Goal: Task Accomplishment & Management: Manage account settings

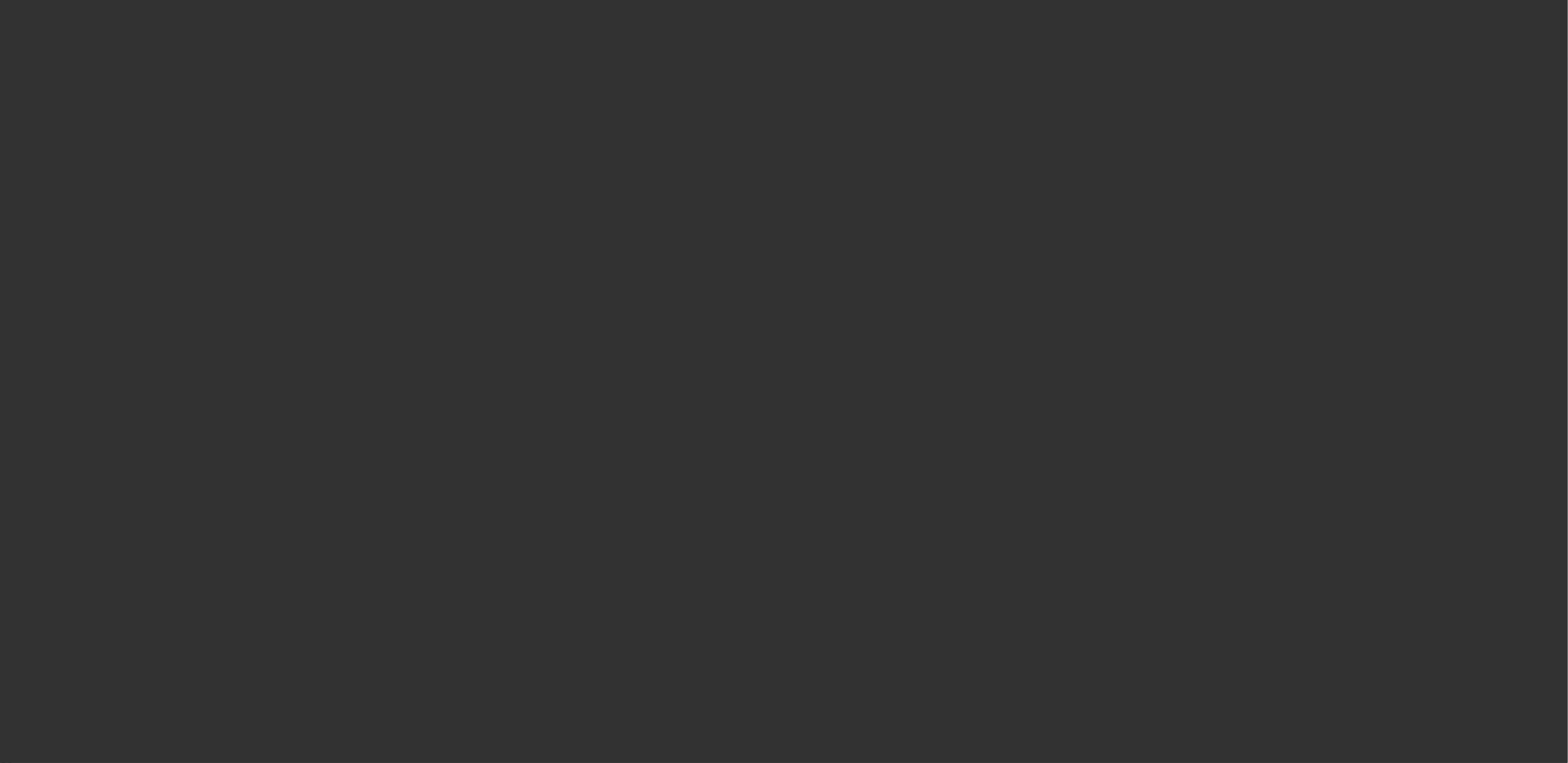
select select "0"
select select "2"
select select "0"
select select "2"
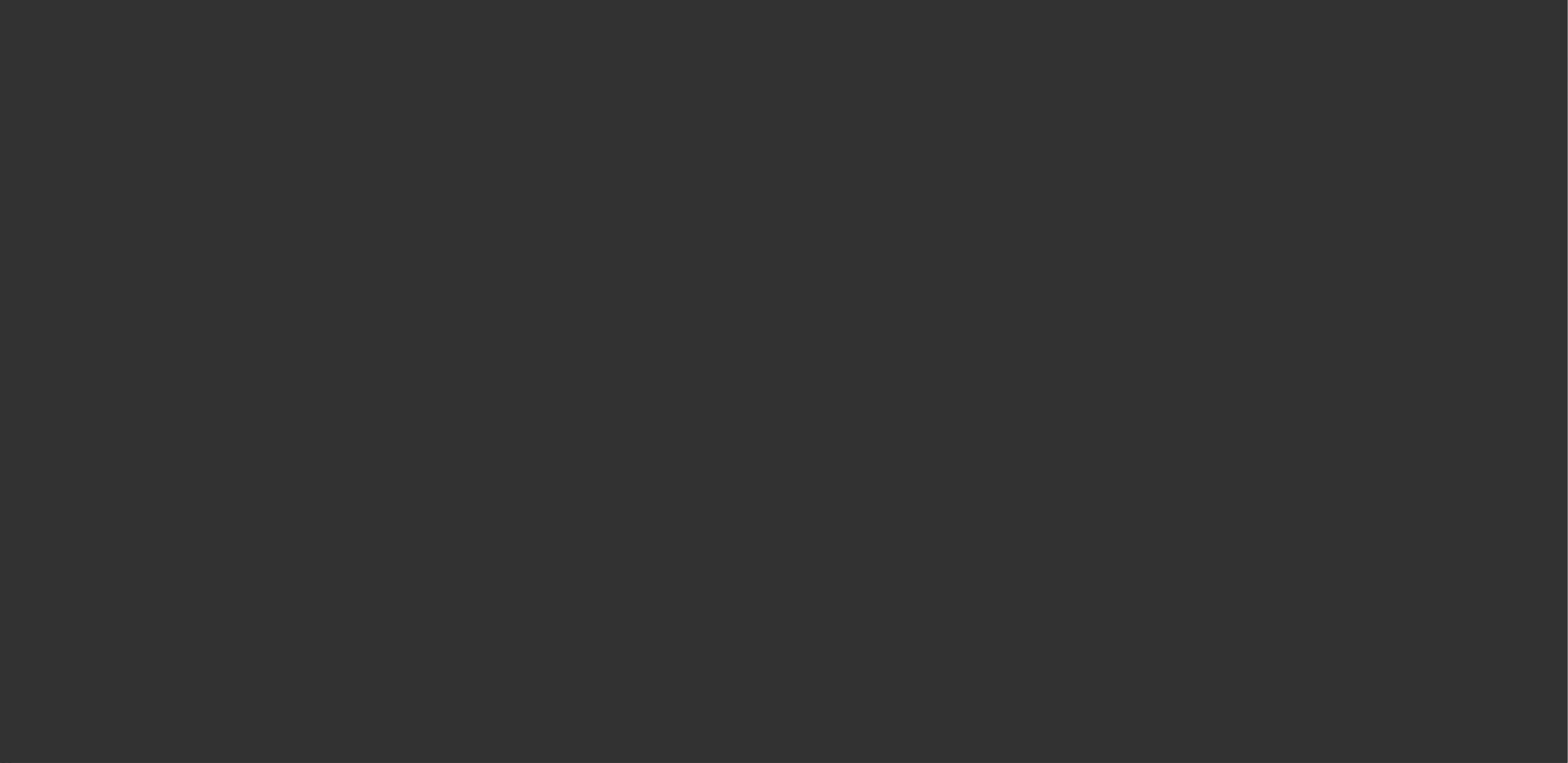
select select "0"
select select "2"
select select "0"
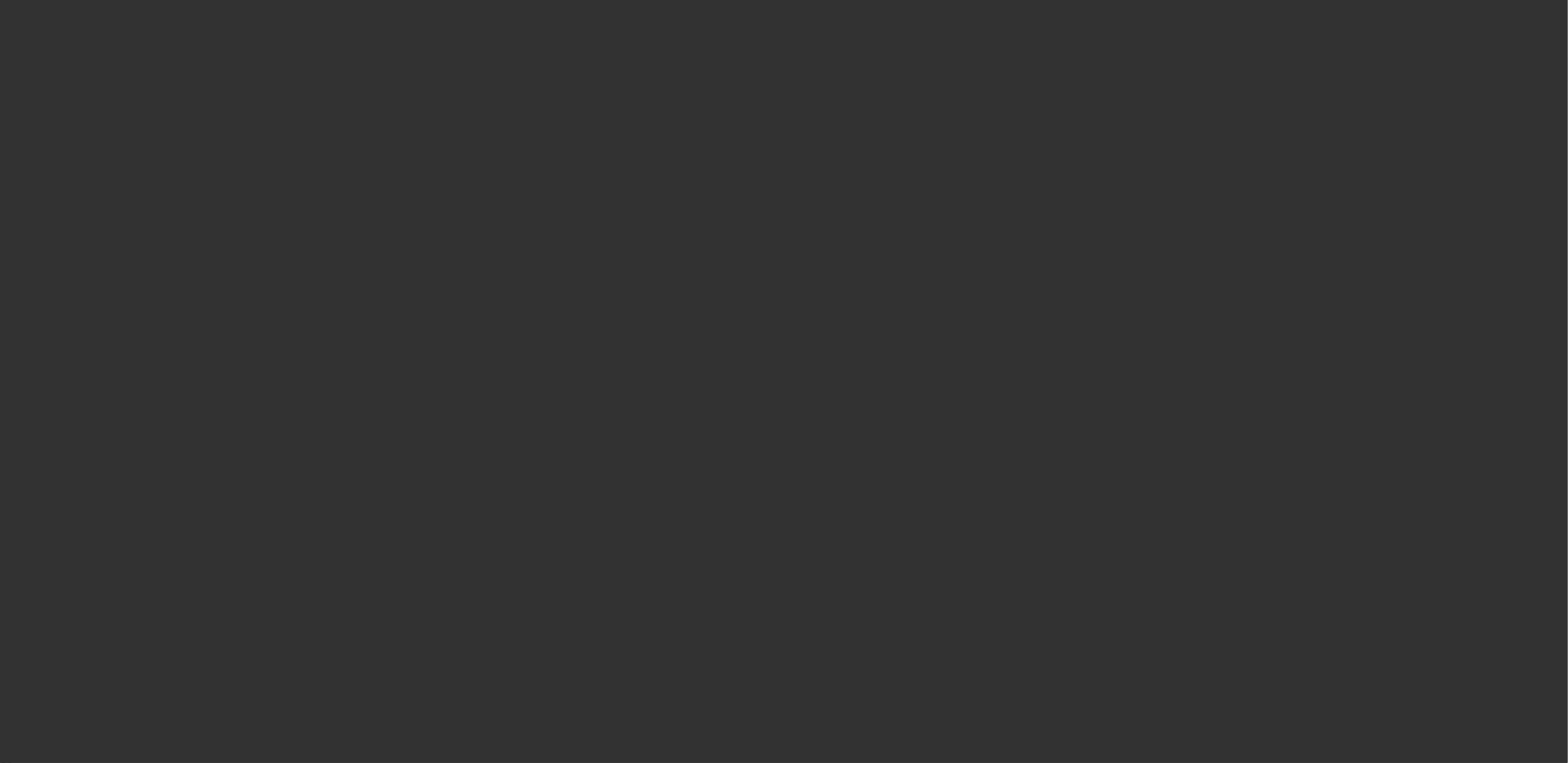
select select "2"
select select "0"
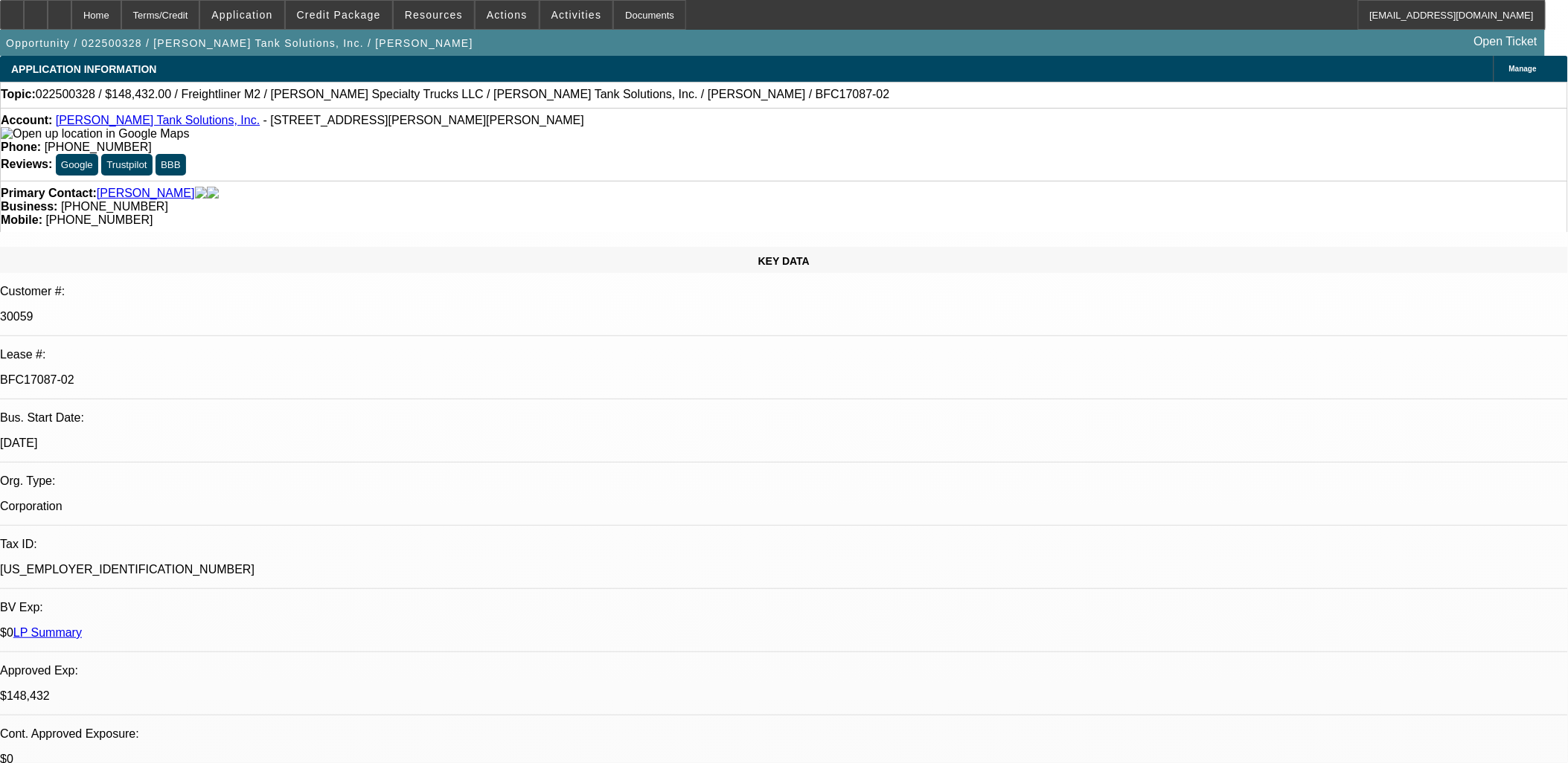
select select "1"
select select "2"
select select "6"
select select "1"
select select "2"
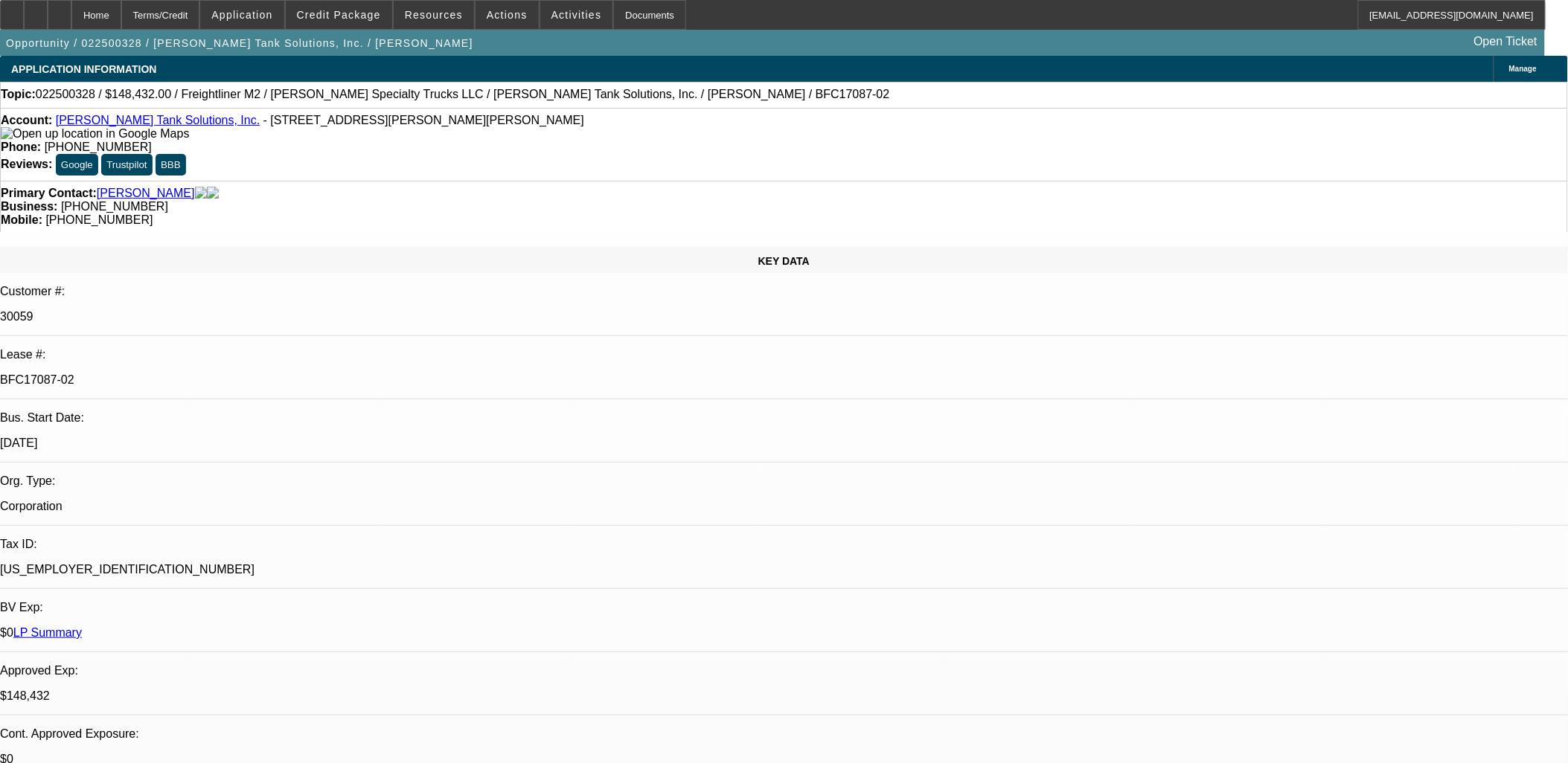
select select "6"
select select "1"
select select "2"
select select "6"
select select "1"
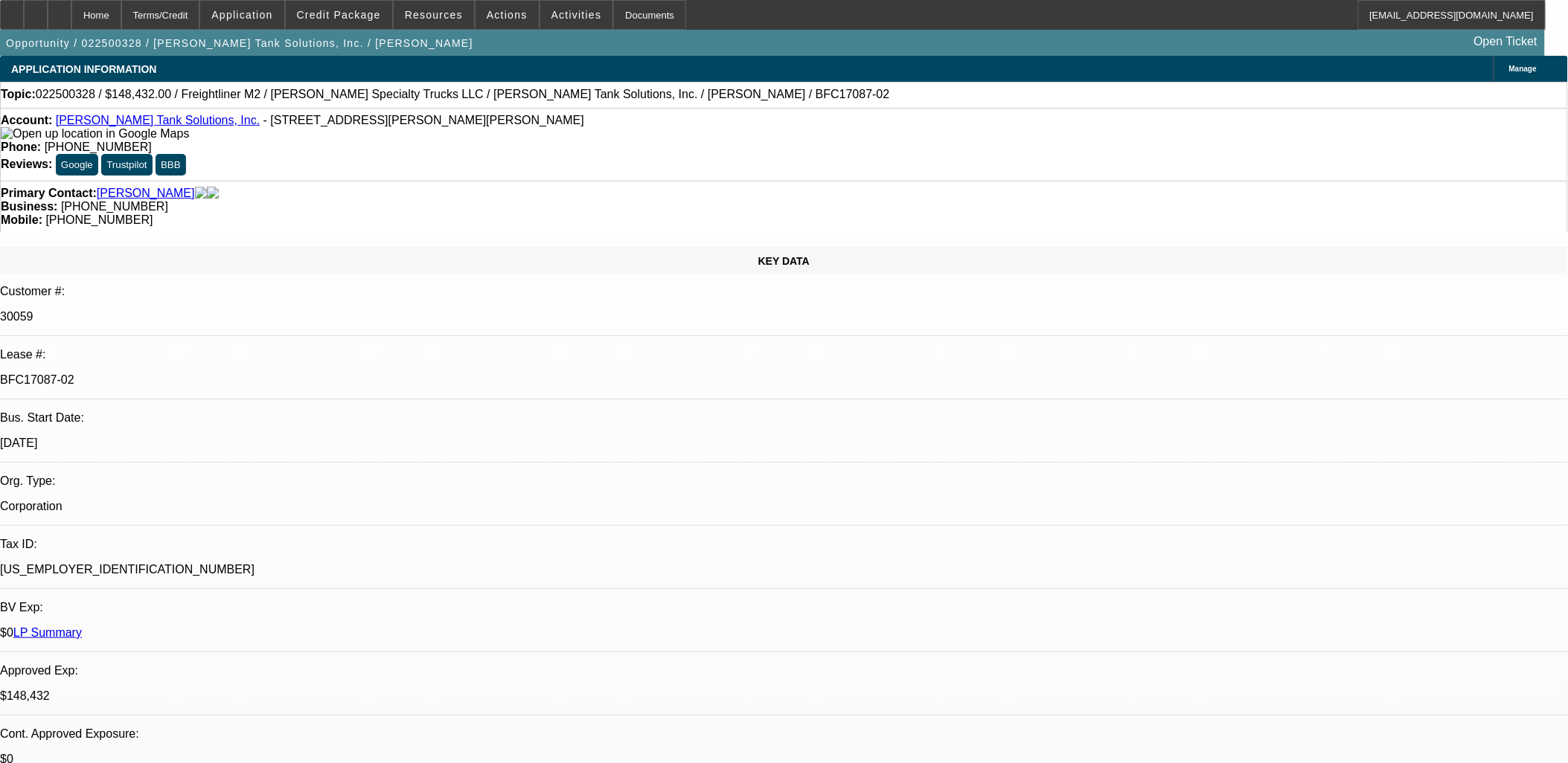
select select "2"
select select "6"
drag, startPoint x: 1171, startPoint y: 264, endPoint x: 1164, endPoint y: 291, distance: 27.9
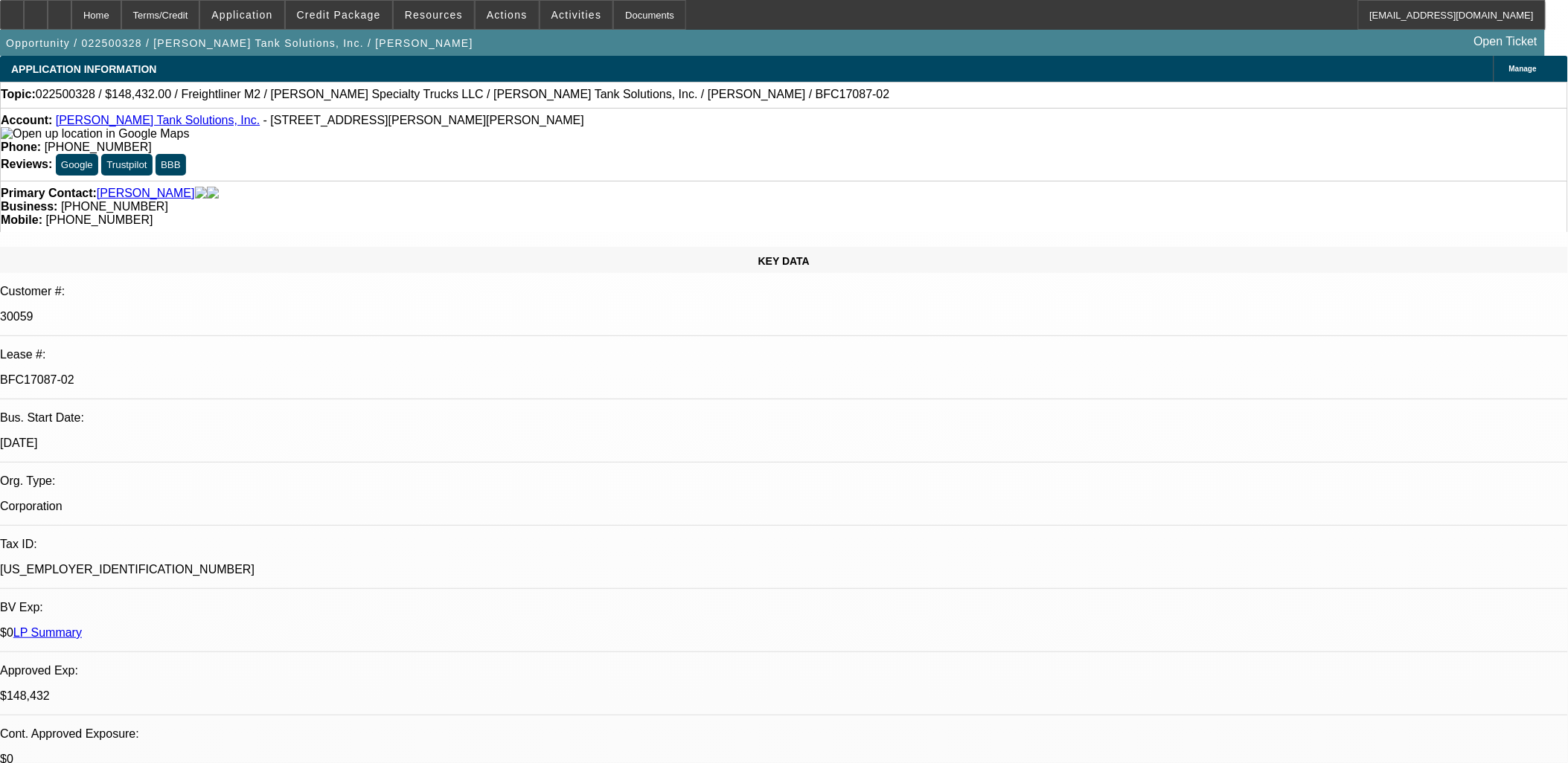
drag, startPoint x: 994, startPoint y: 191, endPoint x: 984, endPoint y: 192, distance: 10.0
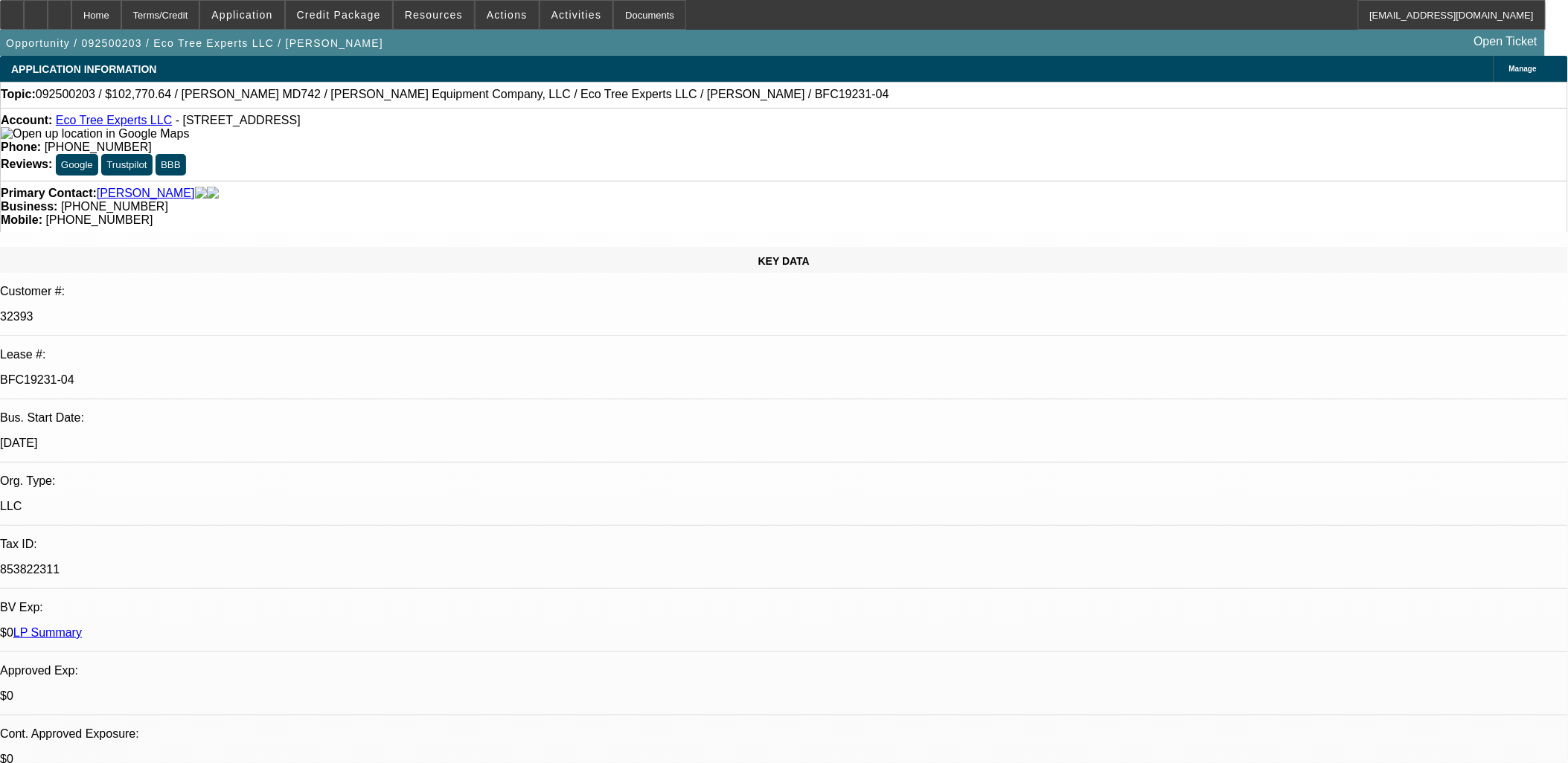
select select "0"
select select "6"
select select "0"
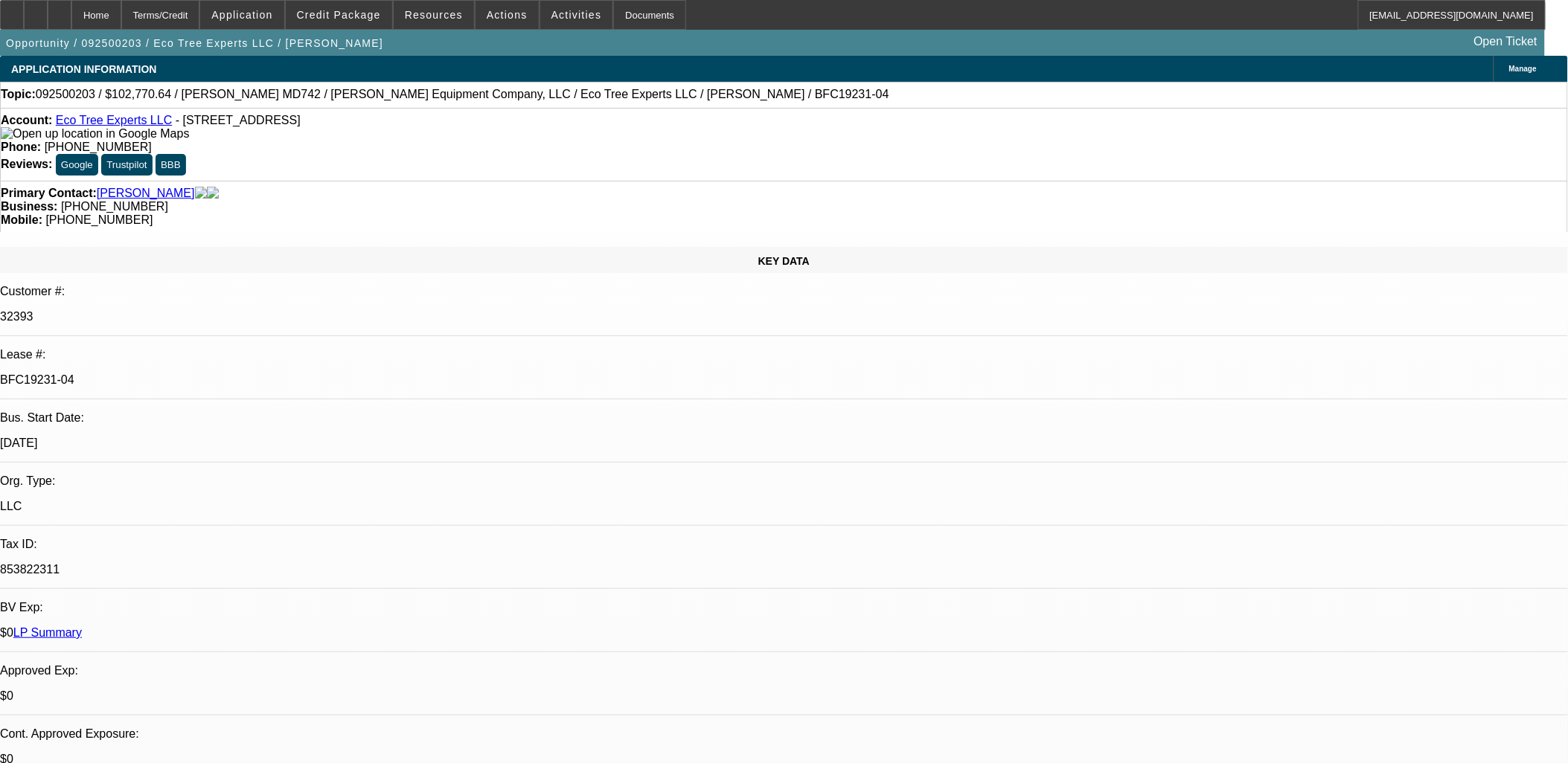
select select "0"
select select "6"
select select "0"
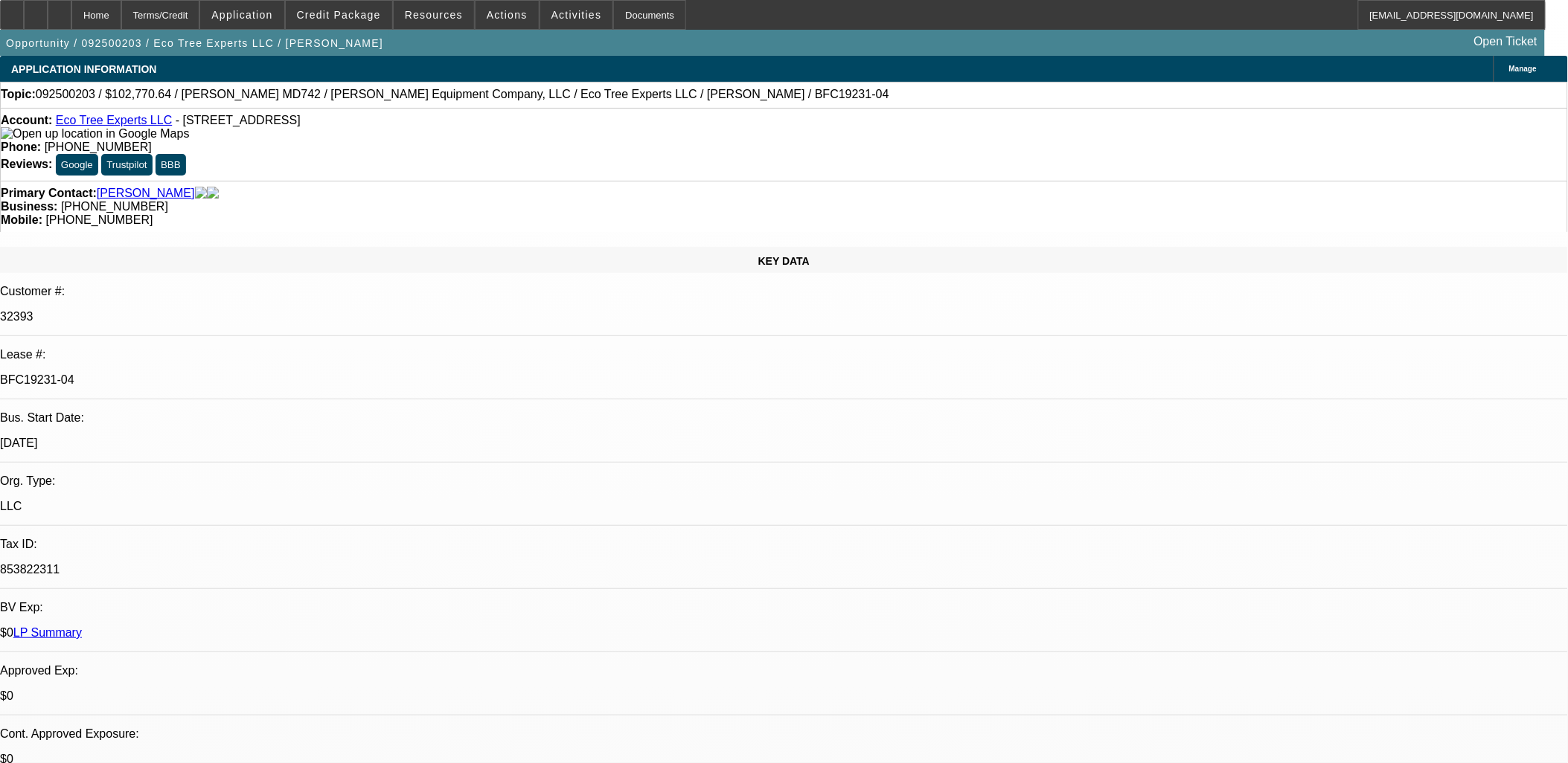
select select "0"
select select "6"
select select "0"
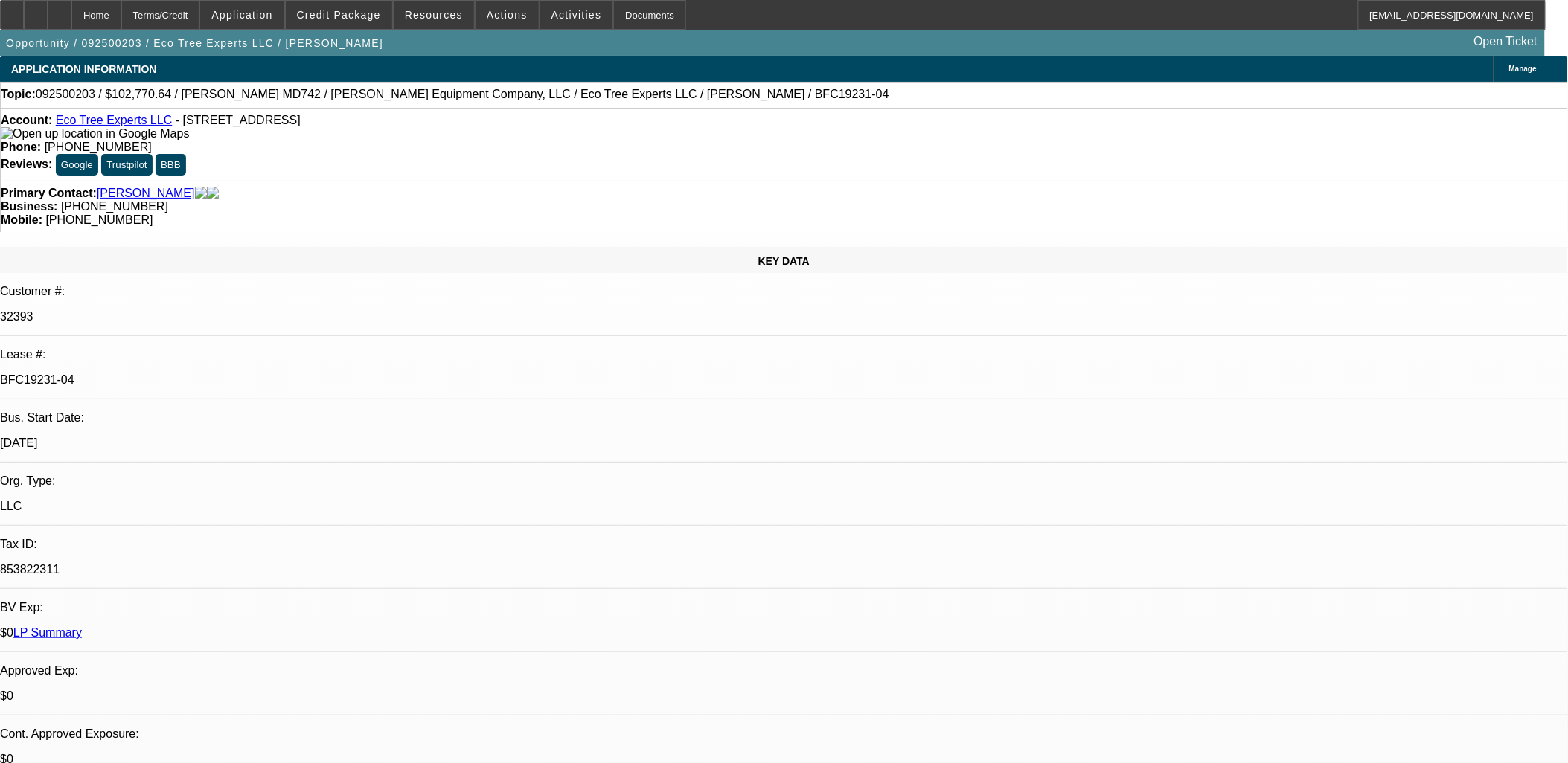
select select "6"
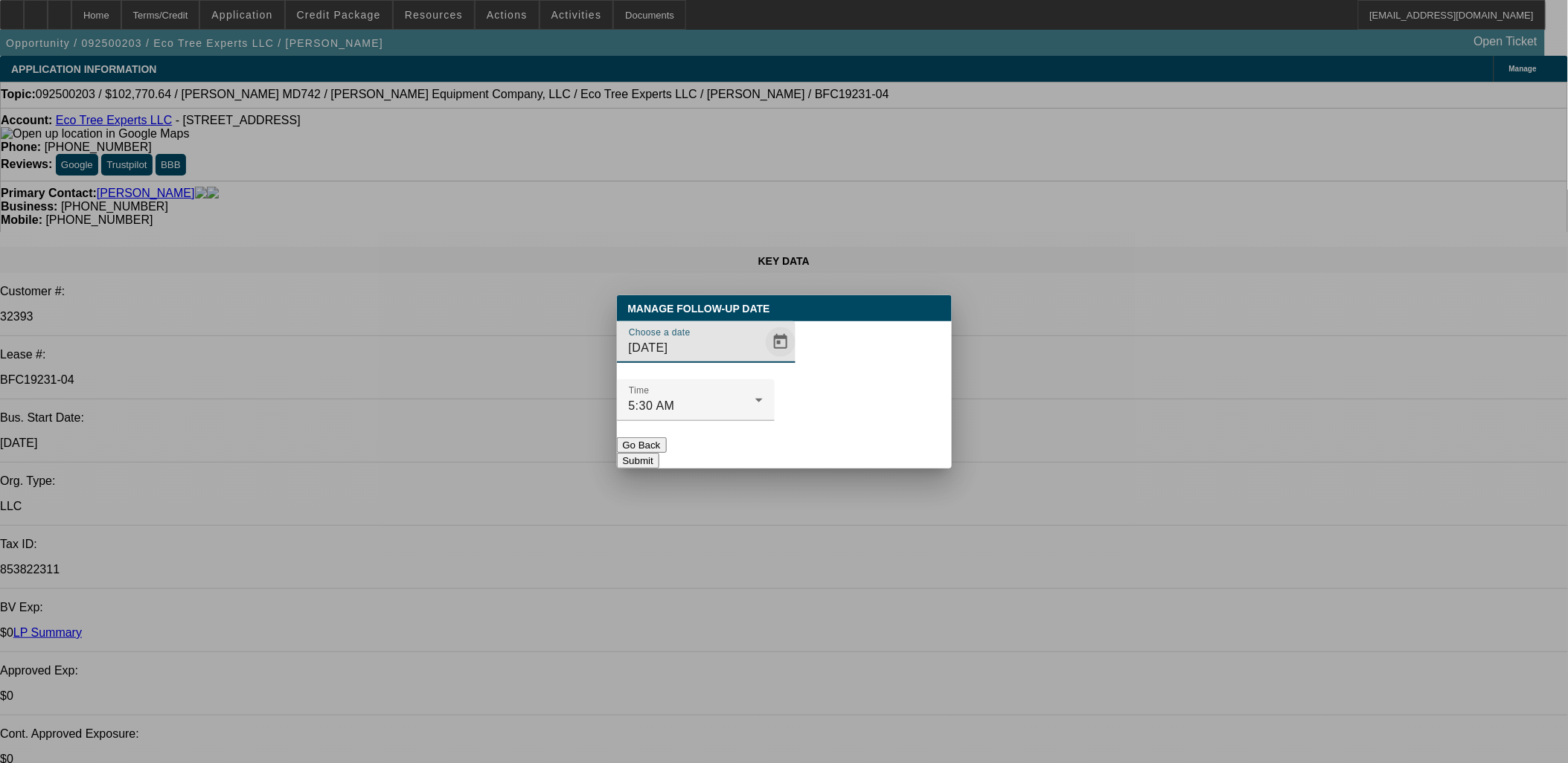
click at [763, 360] on span "Open calendar" at bounding box center [780, 342] width 36 height 36
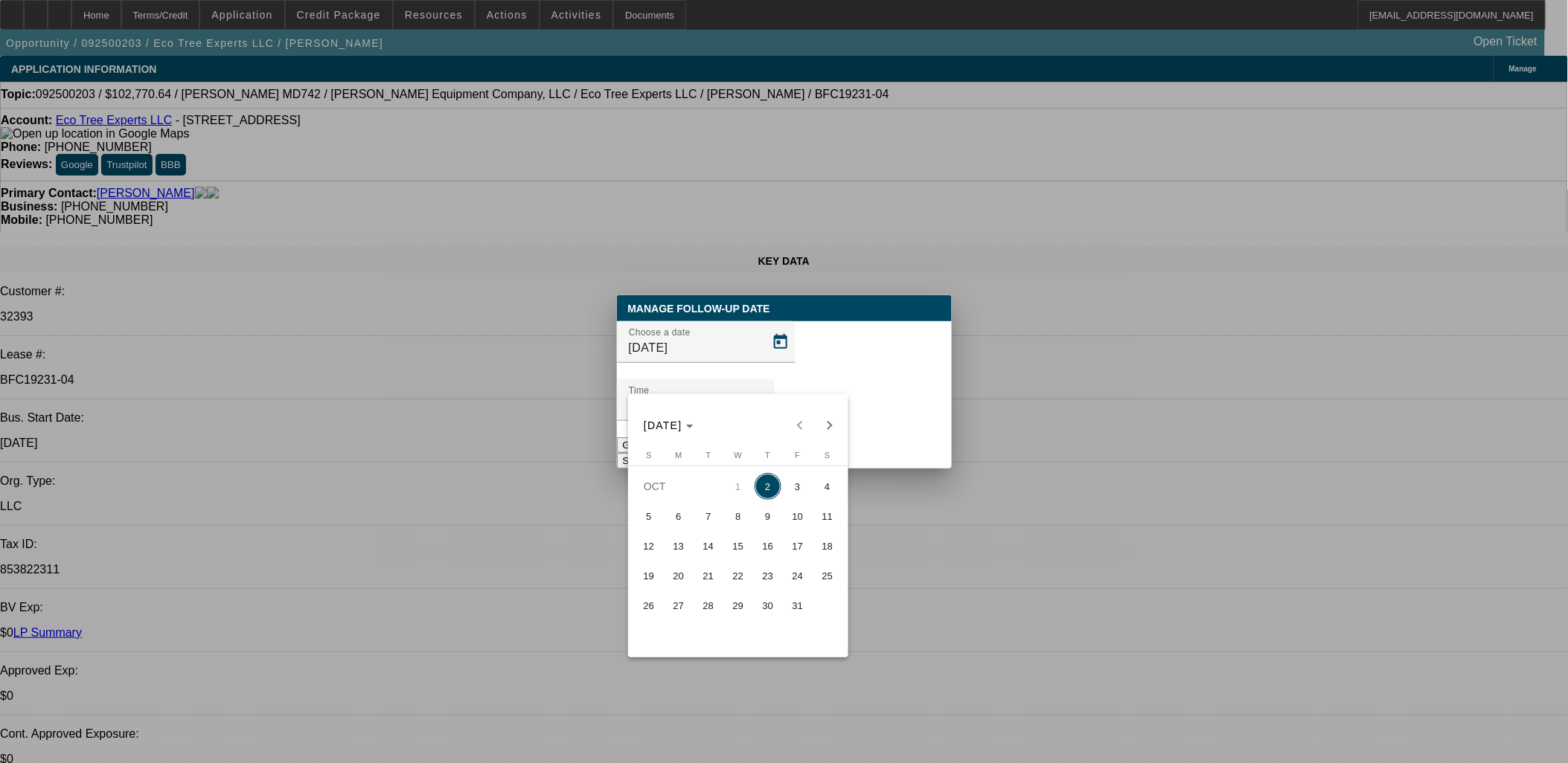
click at [764, 526] on span "9" at bounding box center [768, 516] width 27 height 27
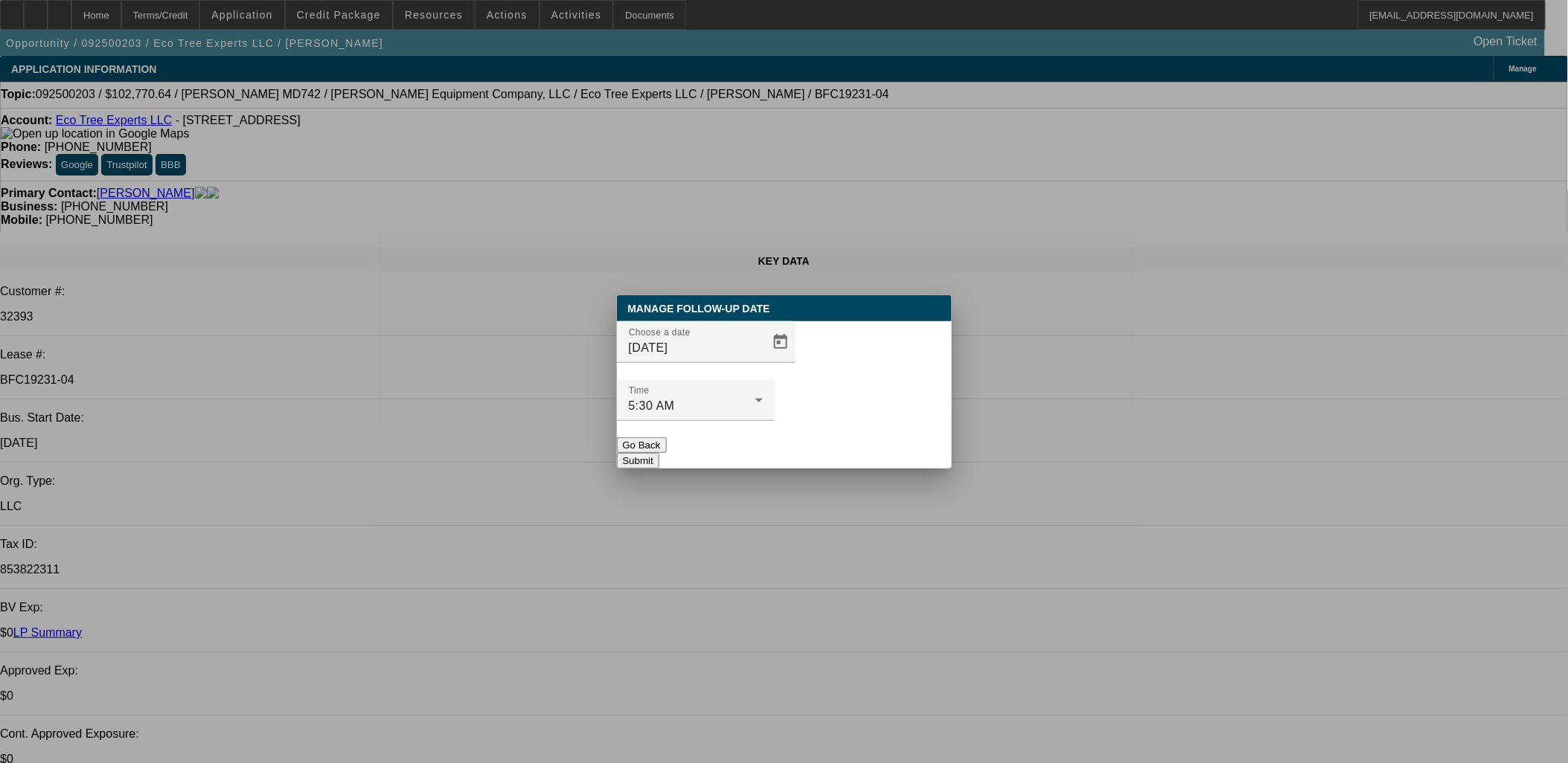
click at [774, 421] on div at bounding box center [695, 428] width 158 height 16
click at [763, 360] on span "Open calendar" at bounding box center [780, 342] width 36 height 36
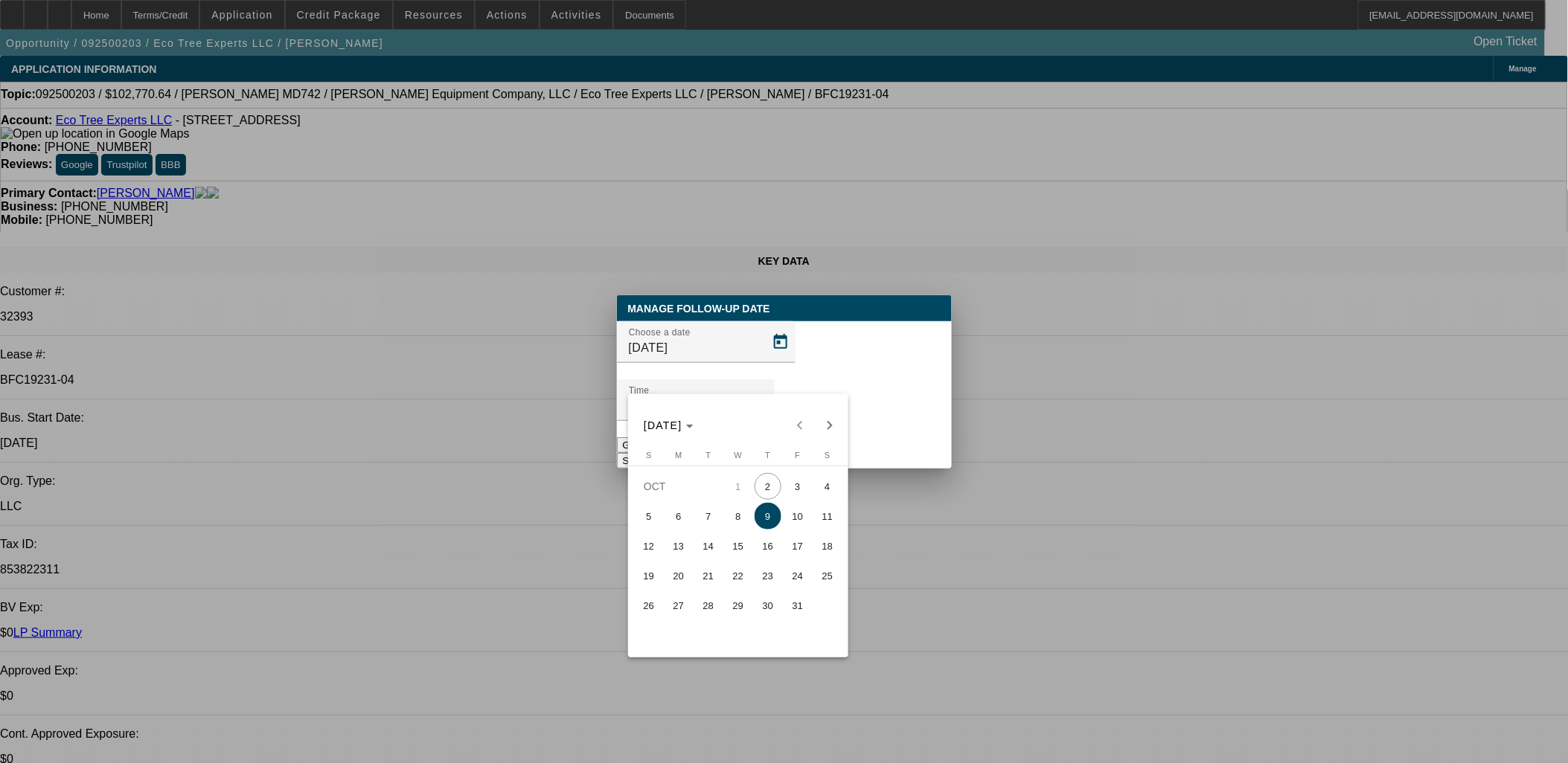
click at [757, 546] on span "16" at bounding box center [768, 546] width 27 height 27
type input "10/16/2025"
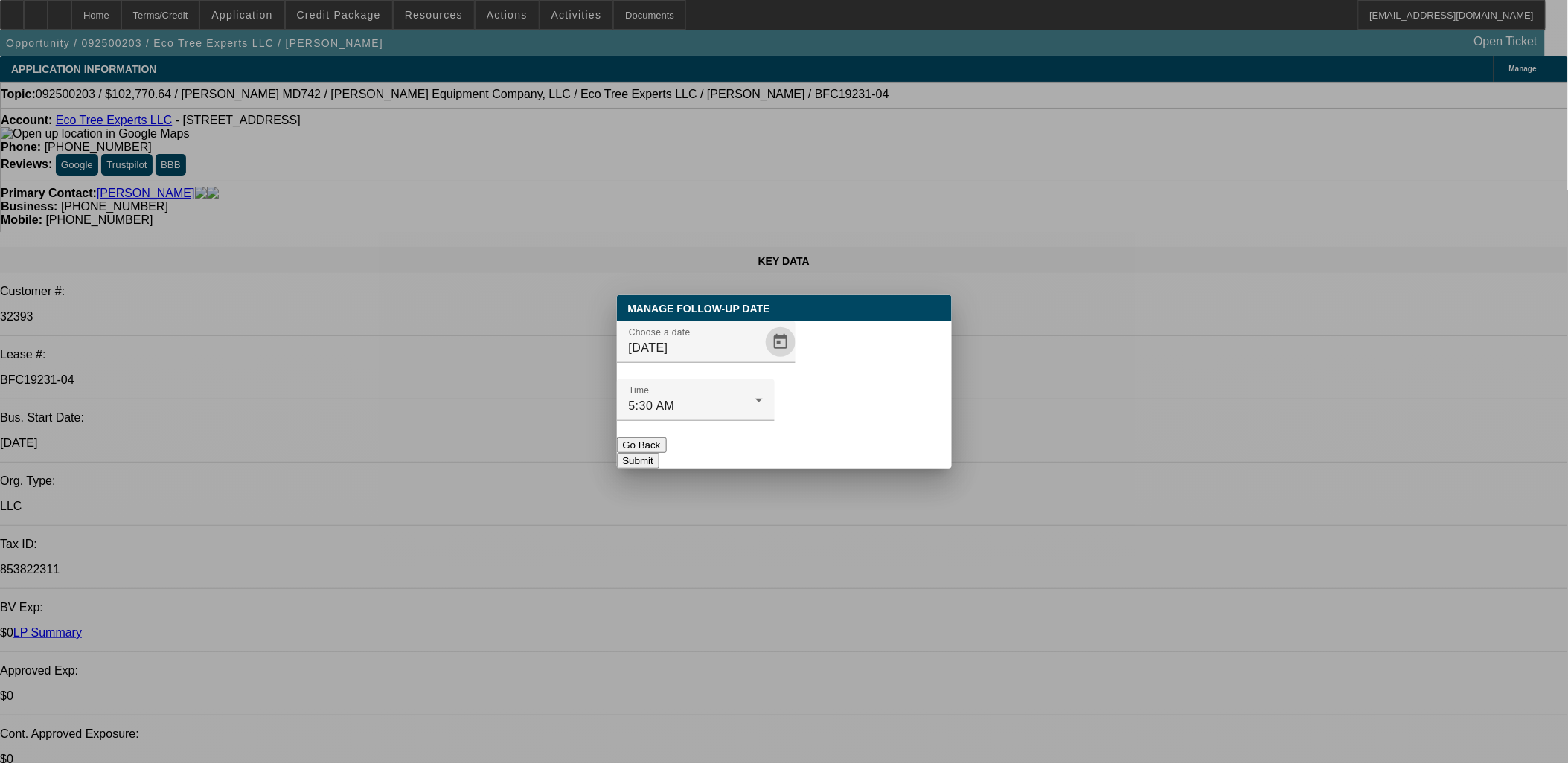
click at [659, 453] on button "Submit" at bounding box center [637, 461] width 42 height 16
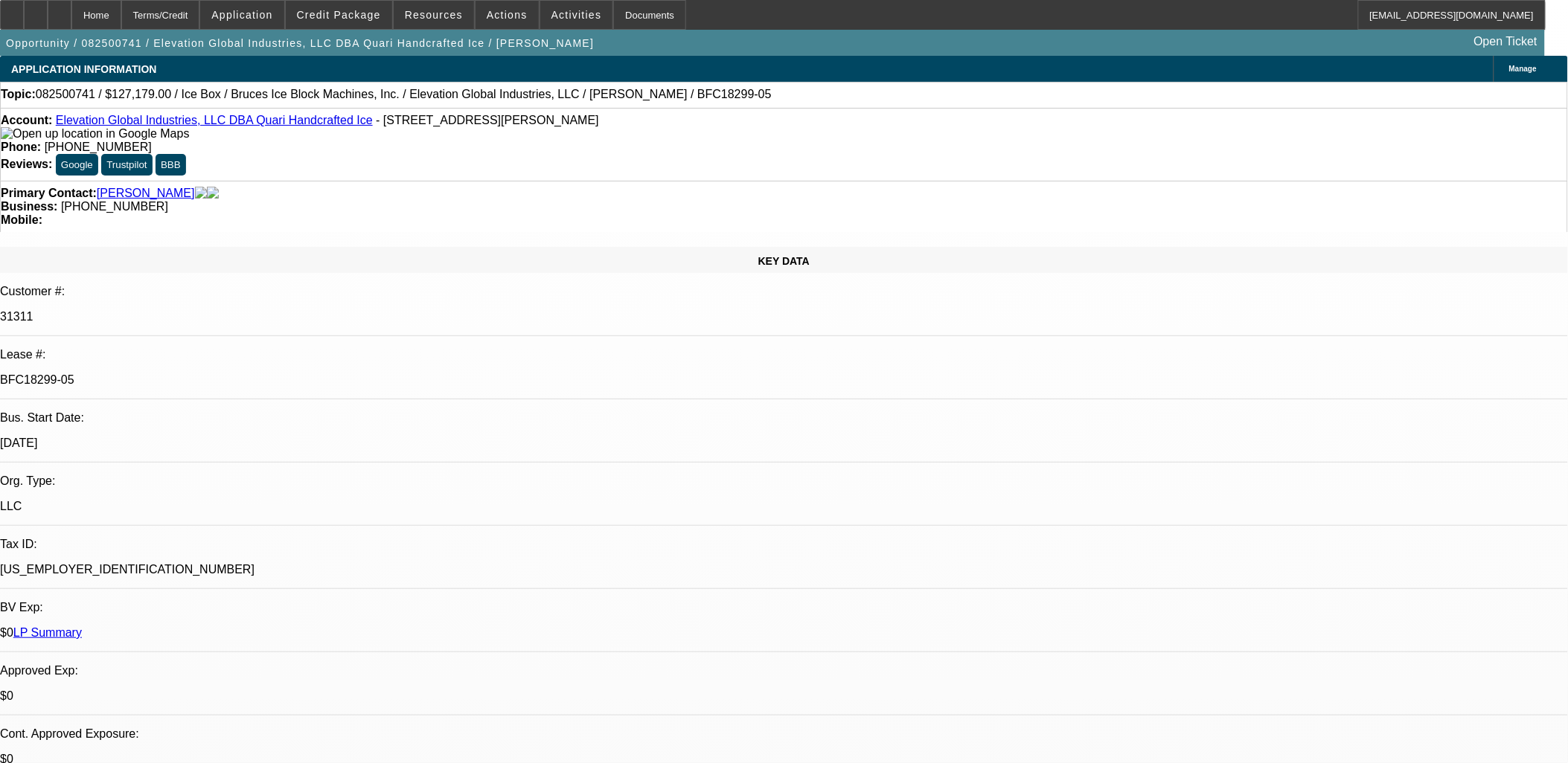
select select "0"
select select "6"
select select "0"
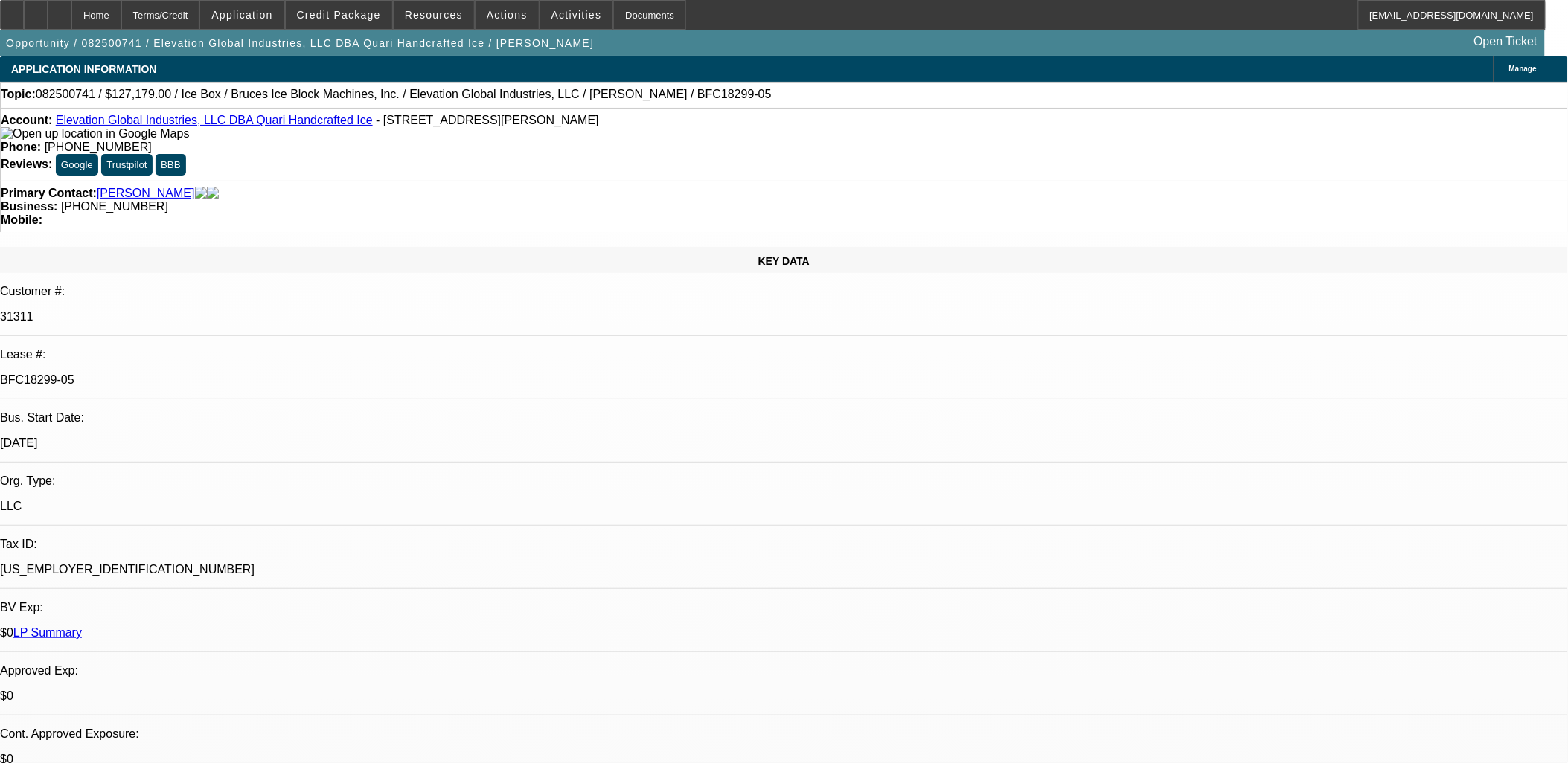
select select "0"
select select "6"
select select "0"
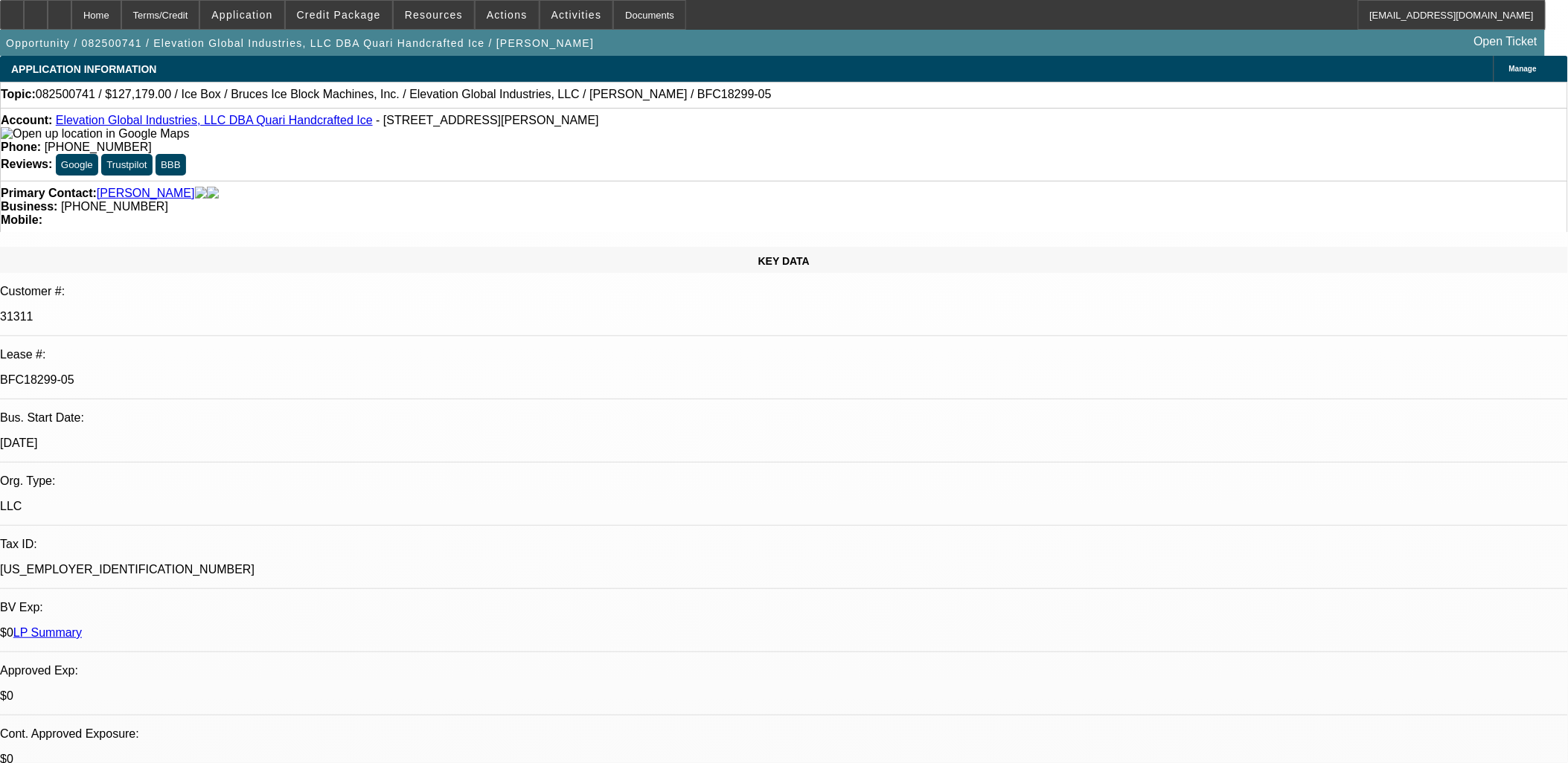
select select "0"
select select "6"
select select "0"
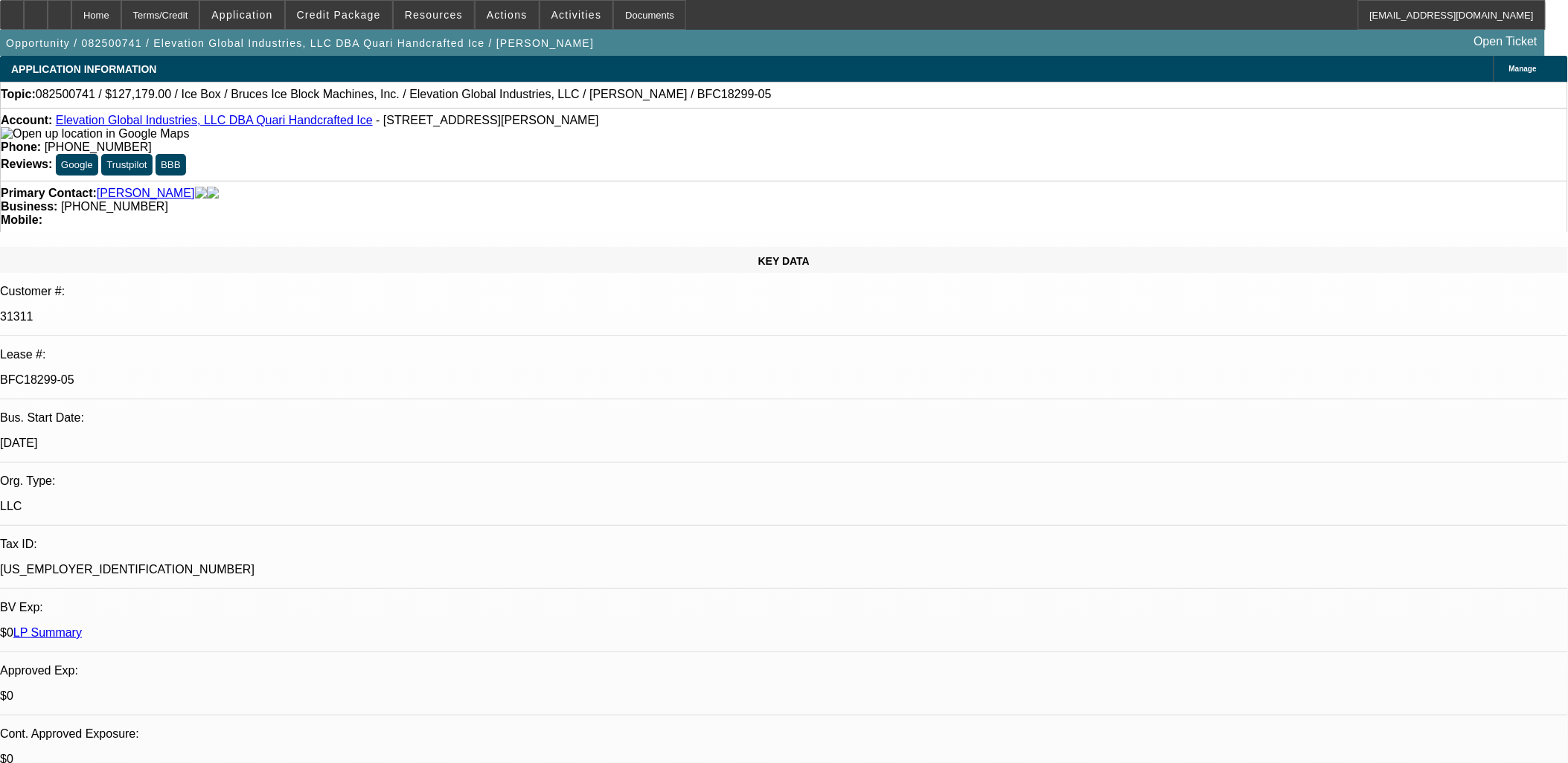
select select "6"
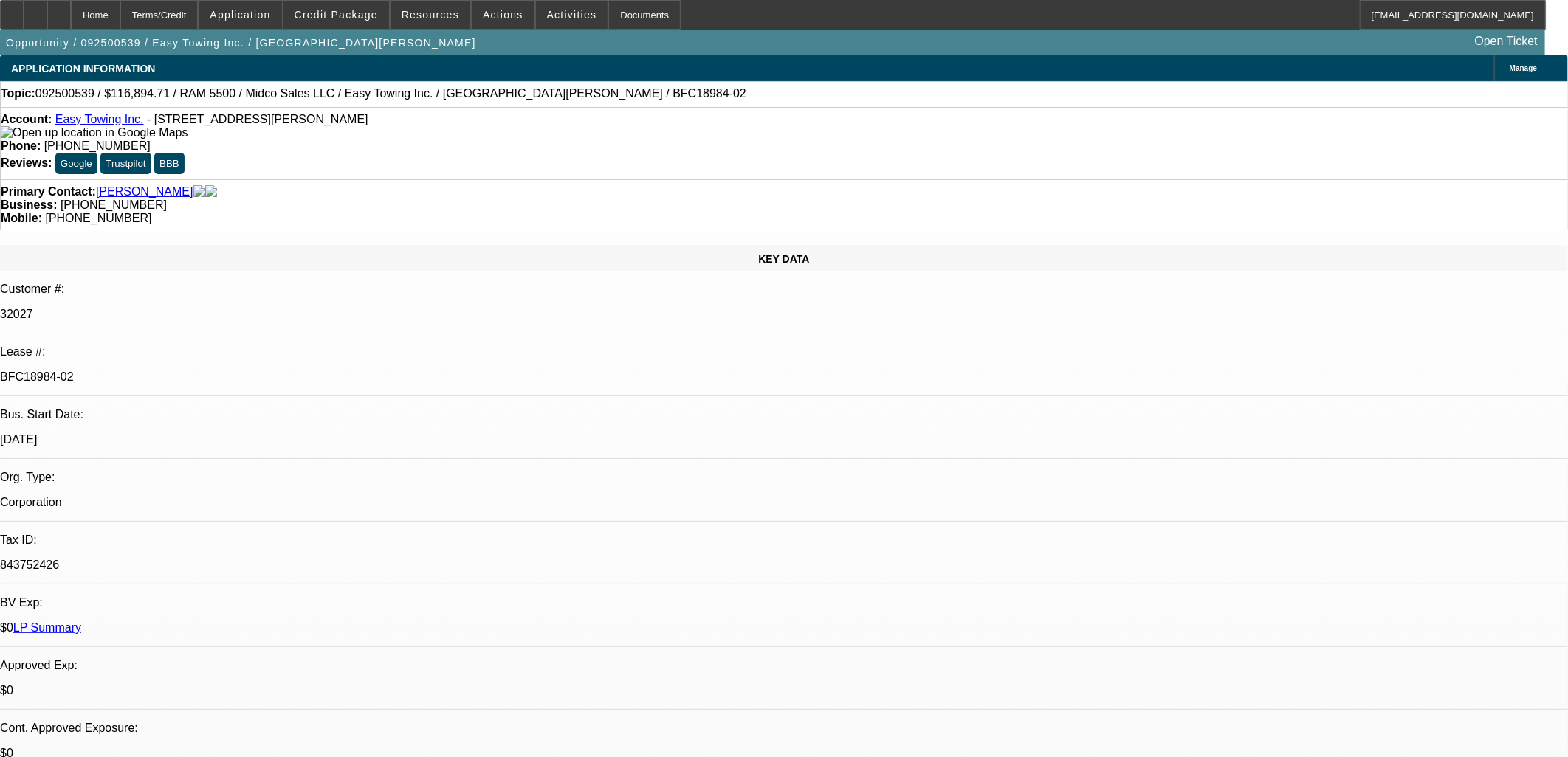
select select "0"
select select "2"
select select "0"
select select "6"
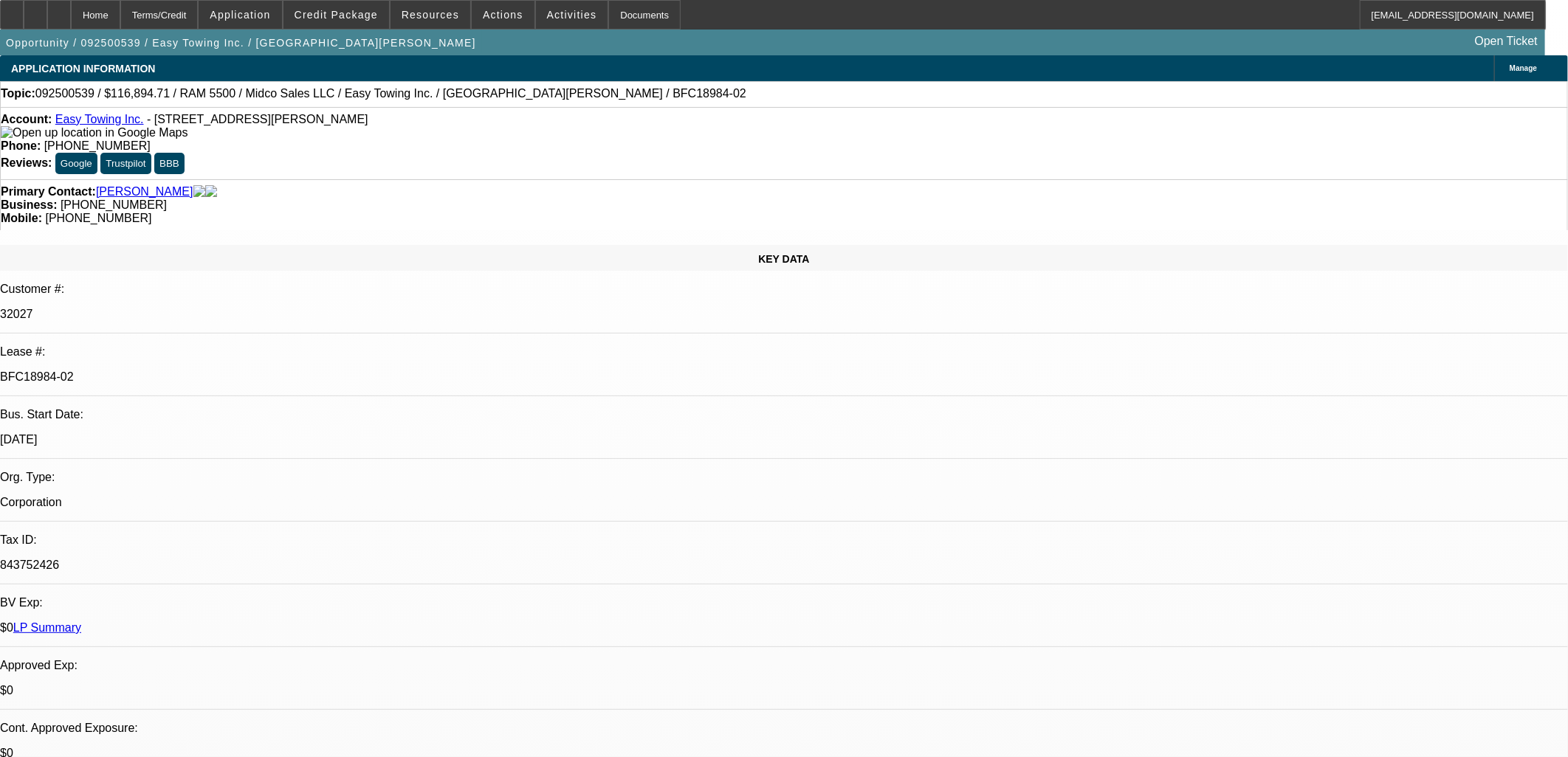
select select "0"
select select "2"
select select "0"
select select "6"
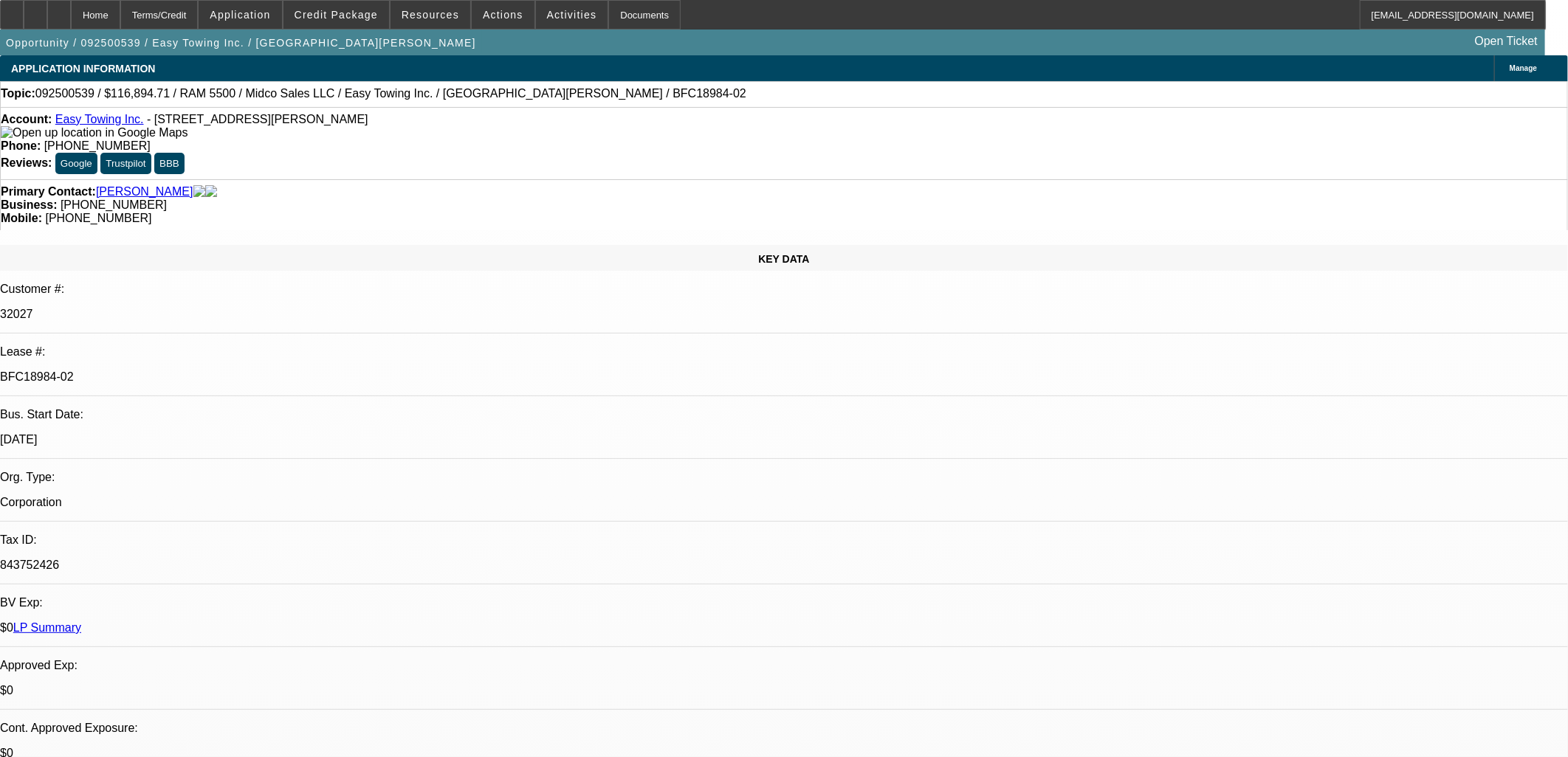
select select "0"
select select "2"
select select "0"
select select "6"
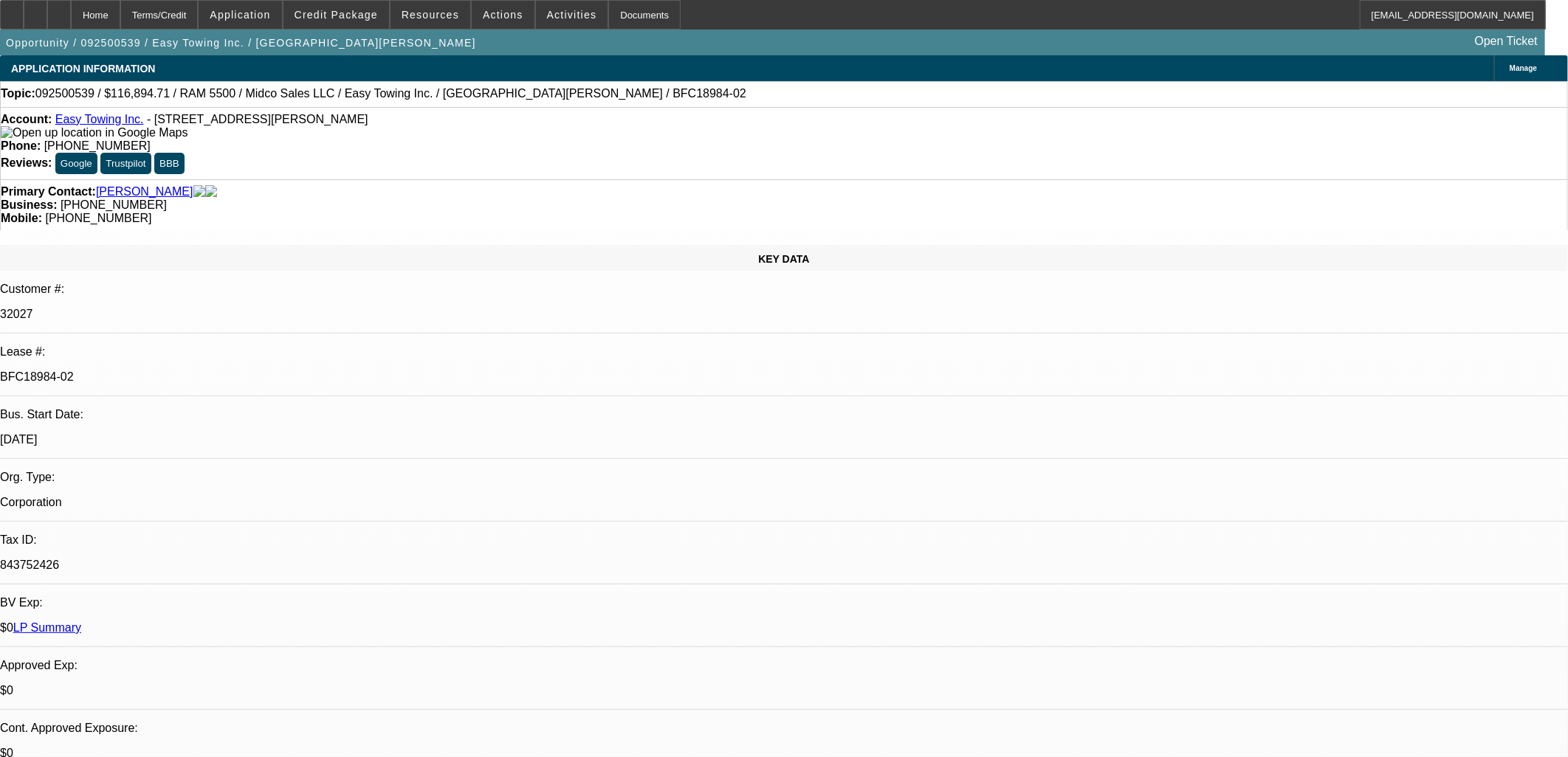
select select "0"
select select "2"
select select "0"
select select "6"
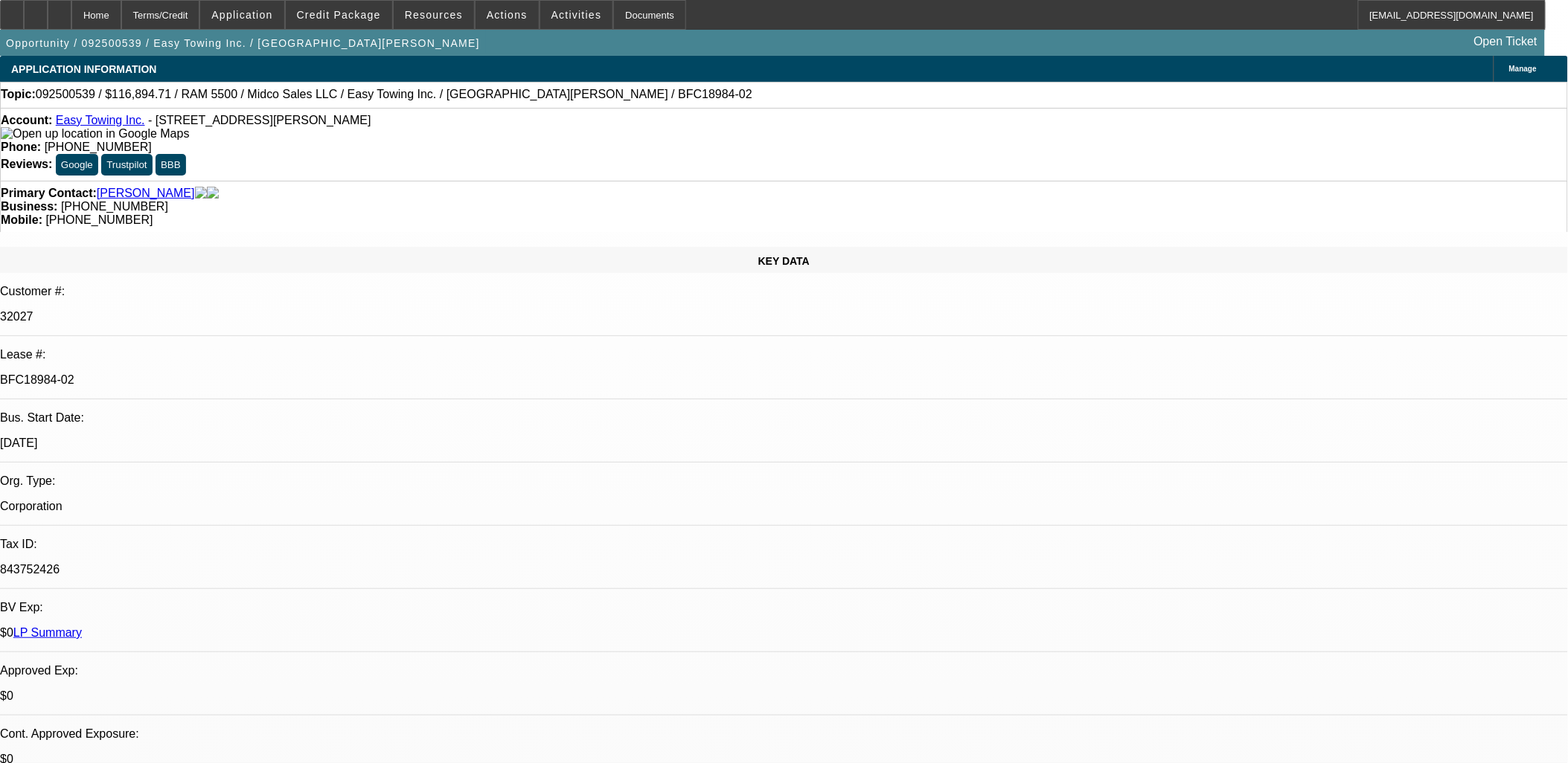
drag, startPoint x: 1225, startPoint y: 251, endPoint x: 1226, endPoint y: 217, distance: 34.0
drag, startPoint x: 1225, startPoint y: 212, endPoint x: 1104, endPoint y: 274, distance: 136.0
drag, startPoint x: 592, startPoint y: 477, endPoint x: 590, endPoint y: 441, distance: 36.1
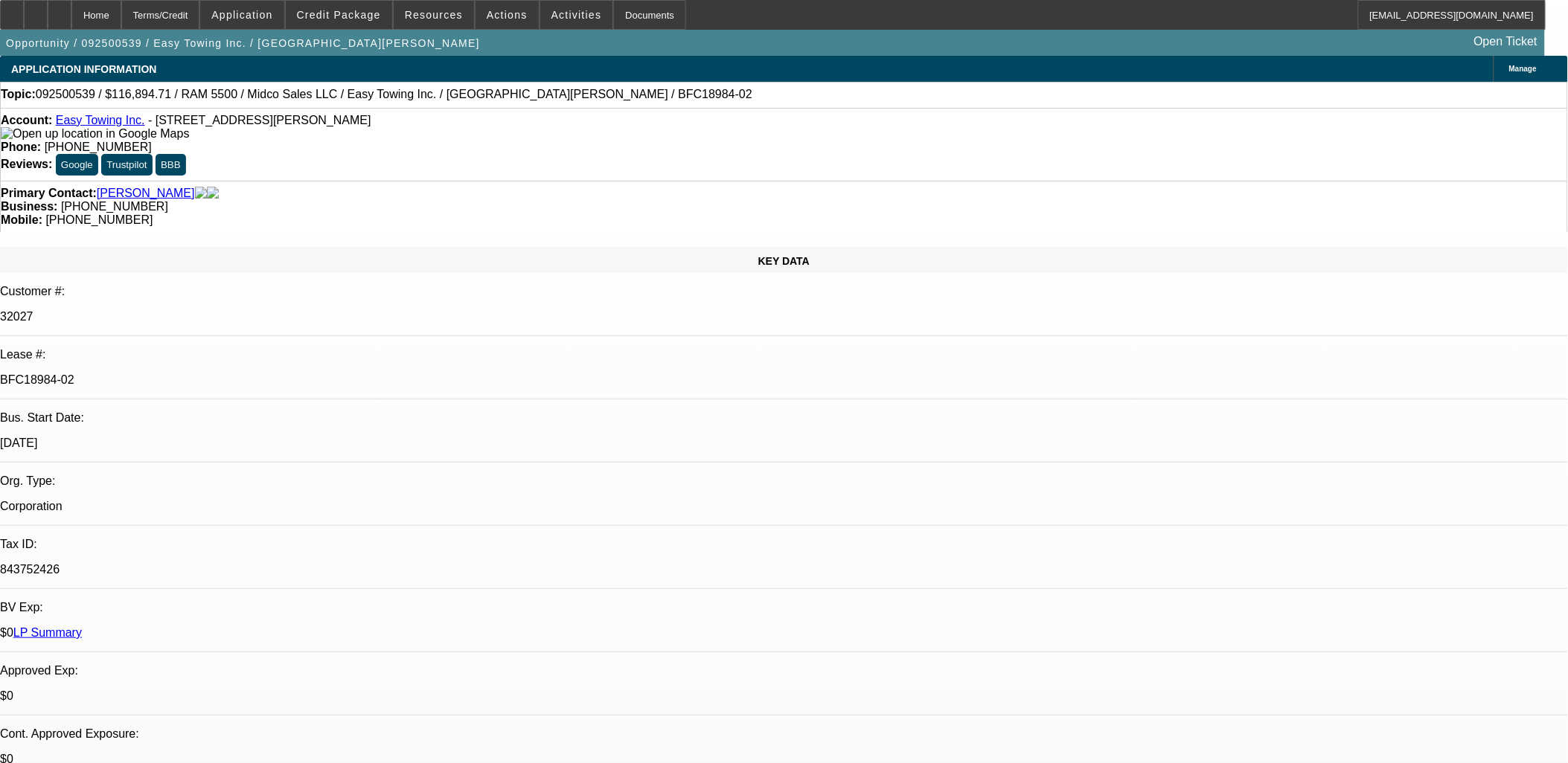
drag, startPoint x: 930, startPoint y: 368, endPoint x: 943, endPoint y: 365, distance: 13.3
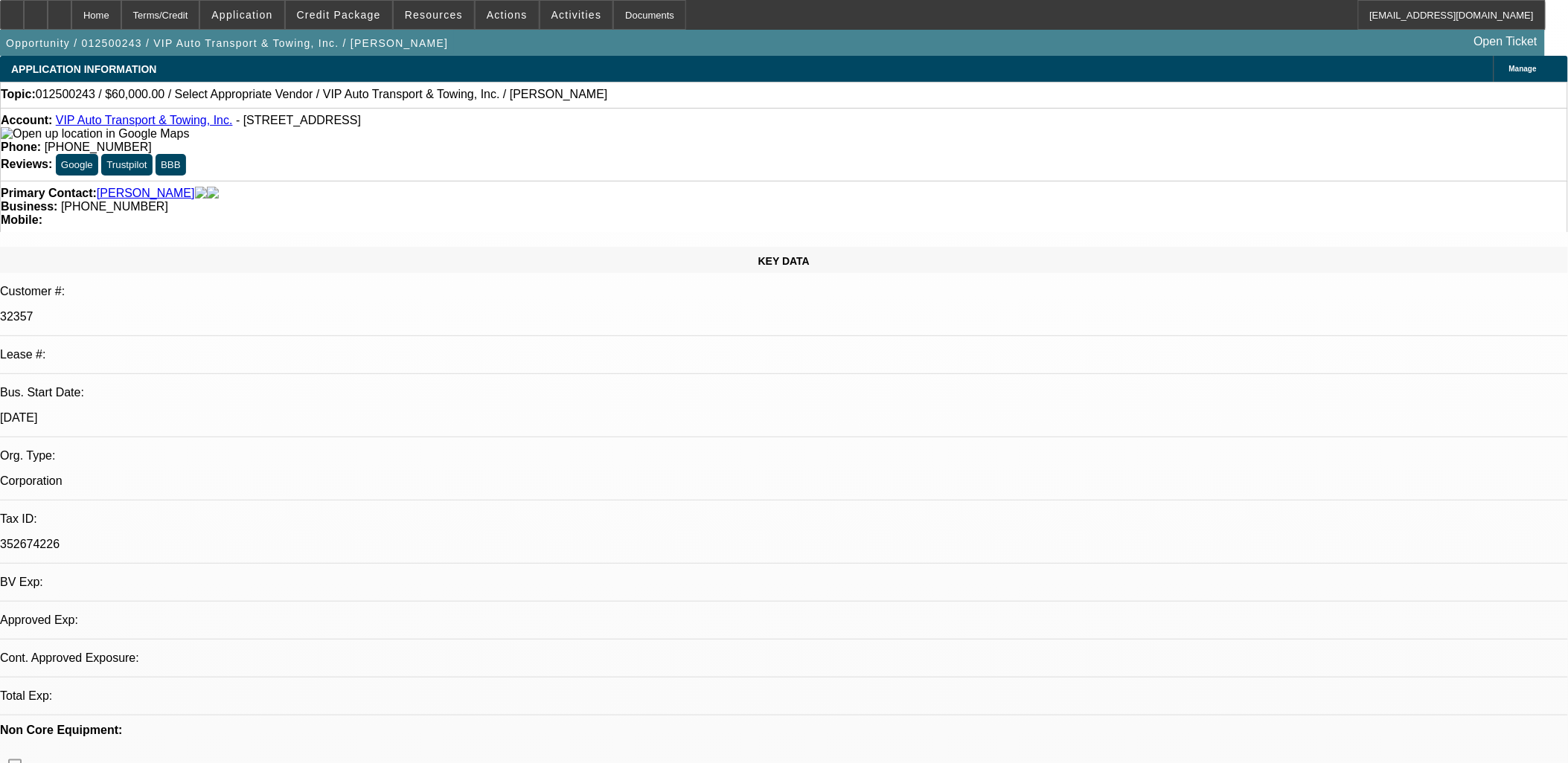
select select "0"
select select "2"
select select "0.1"
select select "1"
select select "2"
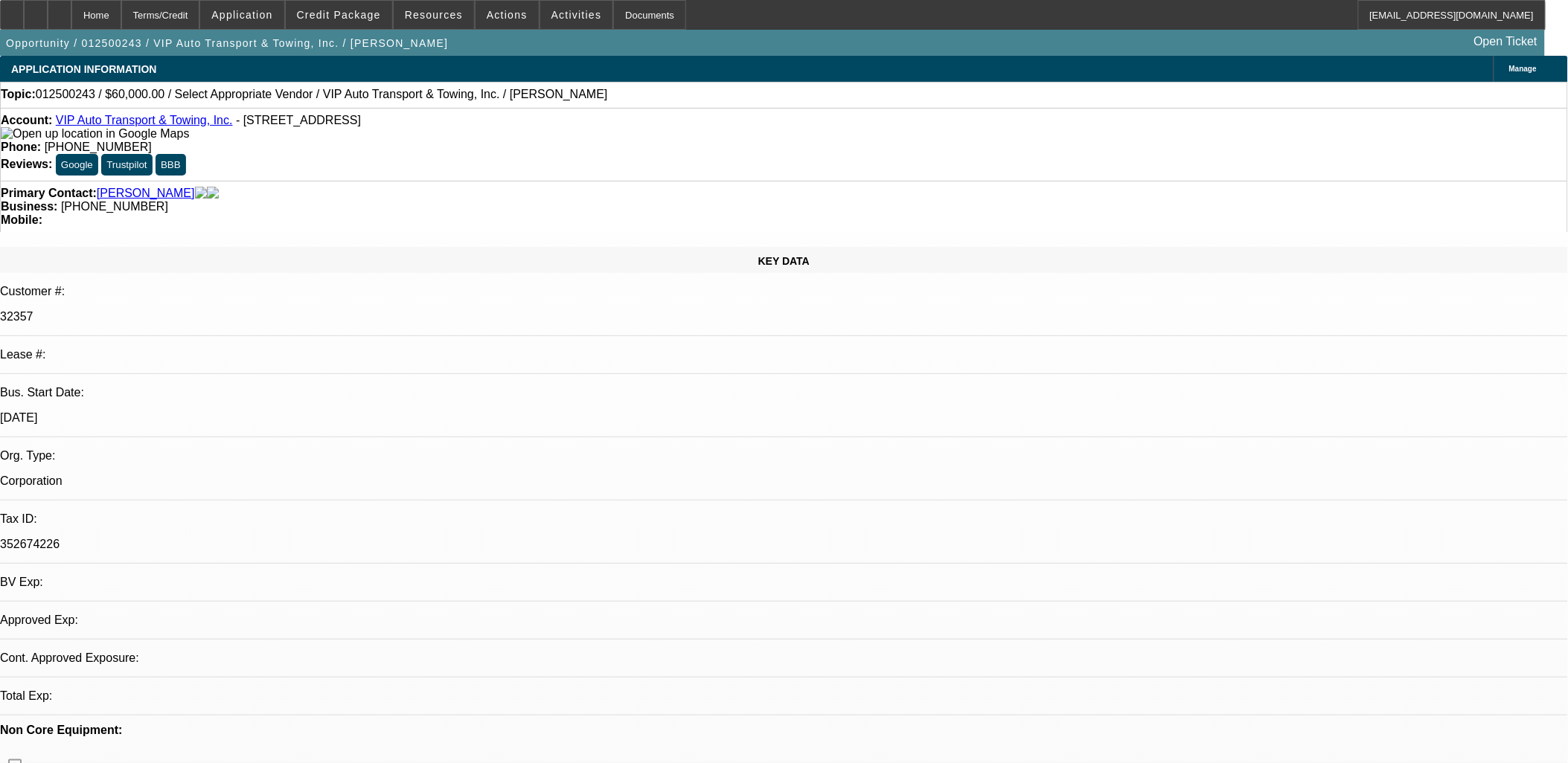
select select "4"
drag, startPoint x: 1242, startPoint y: 172, endPoint x: 1229, endPoint y: 169, distance: 13.3
drag, startPoint x: 931, startPoint y: 383, endPoint x: 934, endPoint y: 365, distance: 18.2
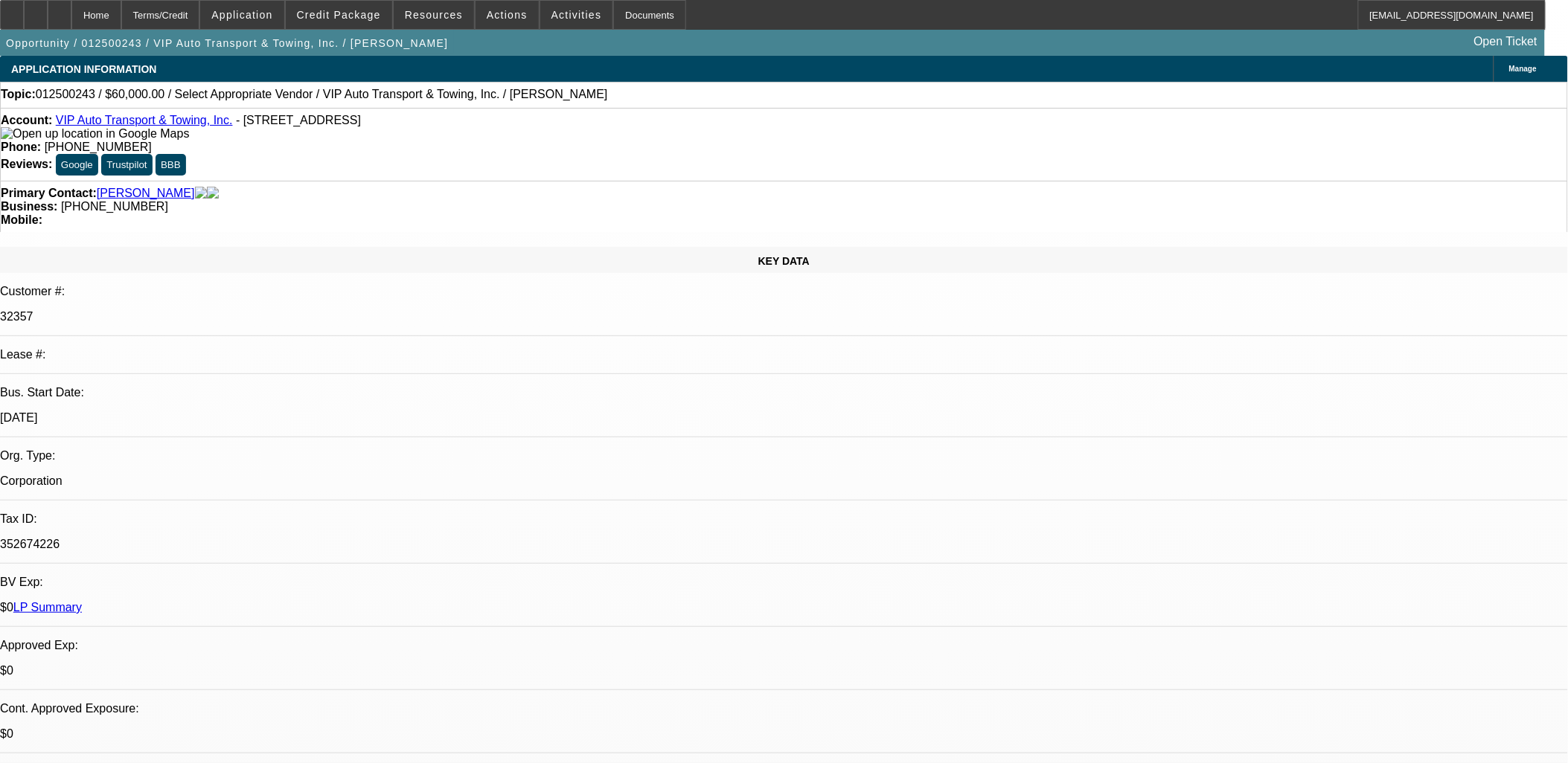
drag, startPoint x: 931, startPoint y: 368, endPoint x: 925, endPoint y: 374, distance: 8.5
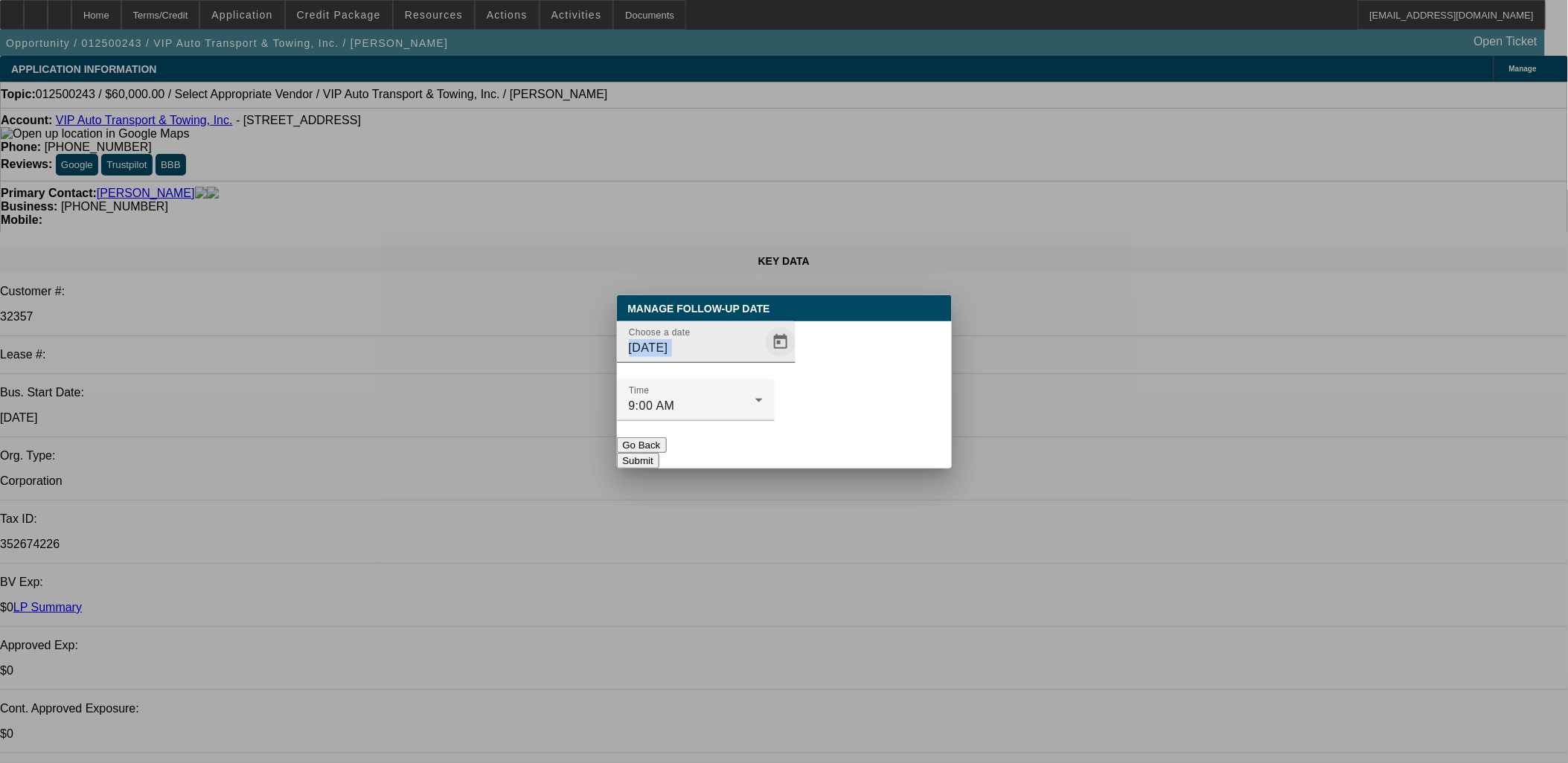
click at [737, 360] on div "Choose a date [DATE]" at bounding box center [712, 342] width 166 height 42
click at [763, 360] on span "Open calendar" at bounding box center [780, 342] width 36 height 36
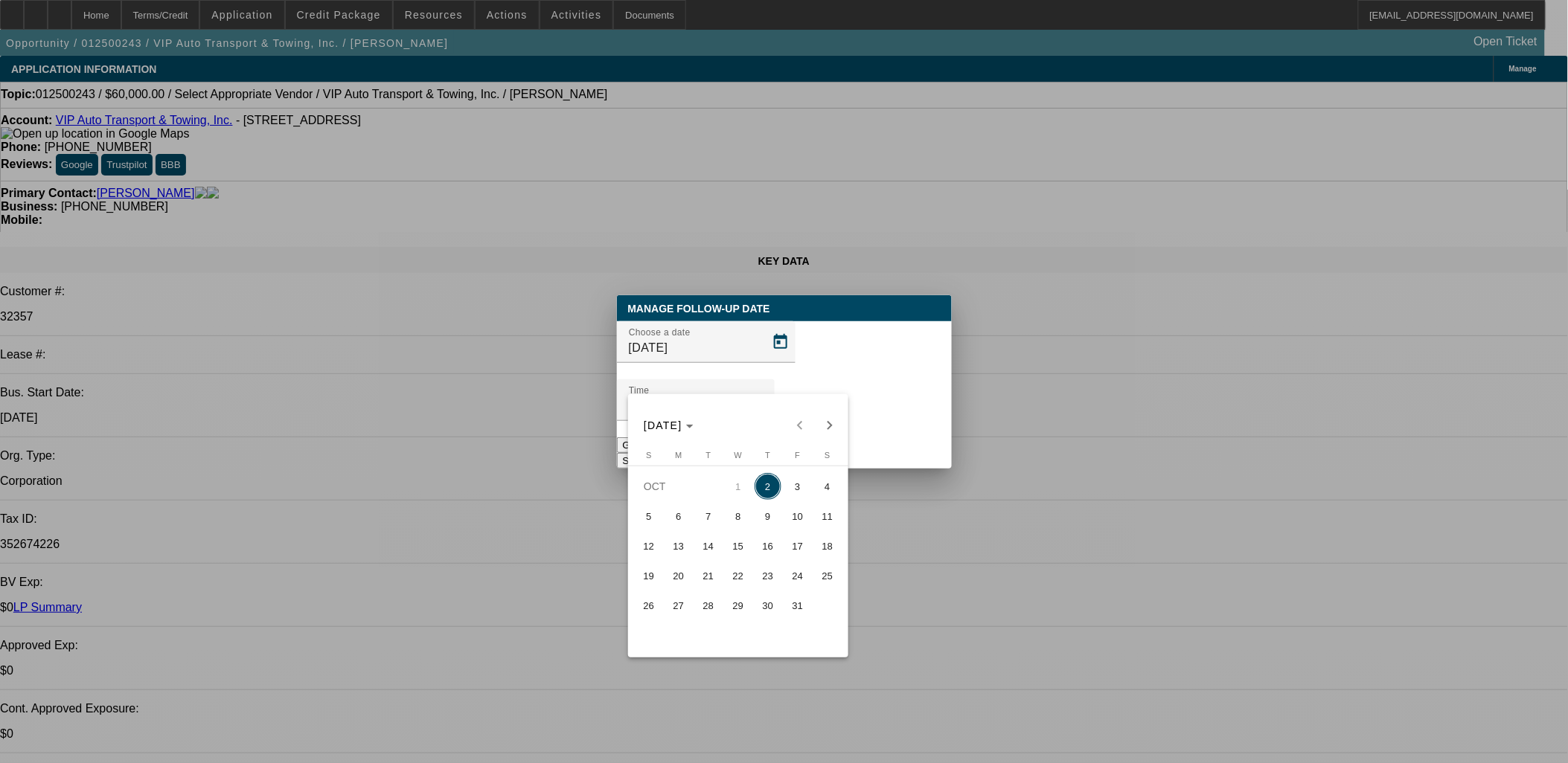
click at [735, 544] on span "15" at bounding box center [738, 546] width 27 height 27
type input "[DATE]"
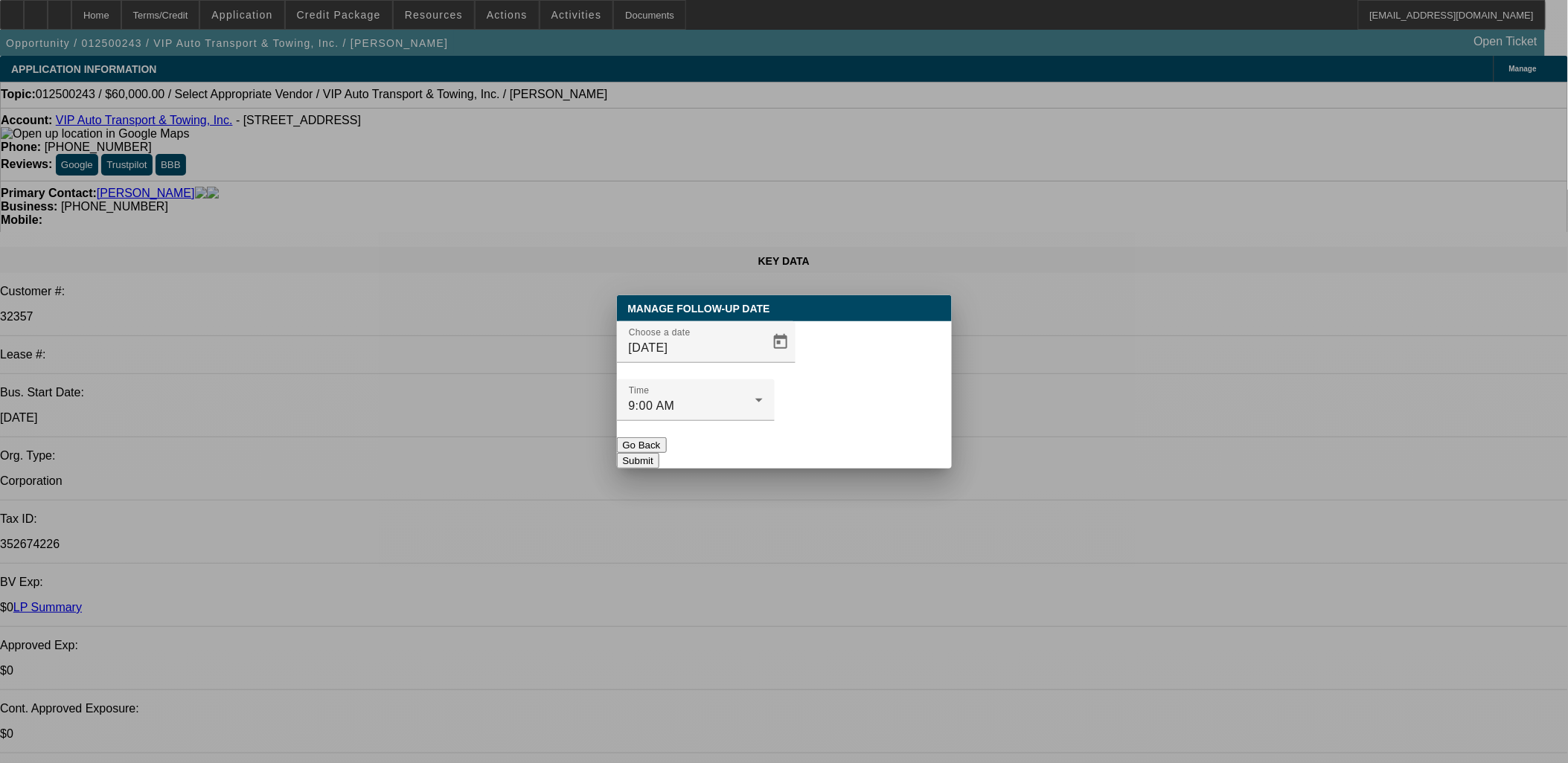
click at [659, 453] on button "Submit" at bounding box center [637, 461] width 42 height 16
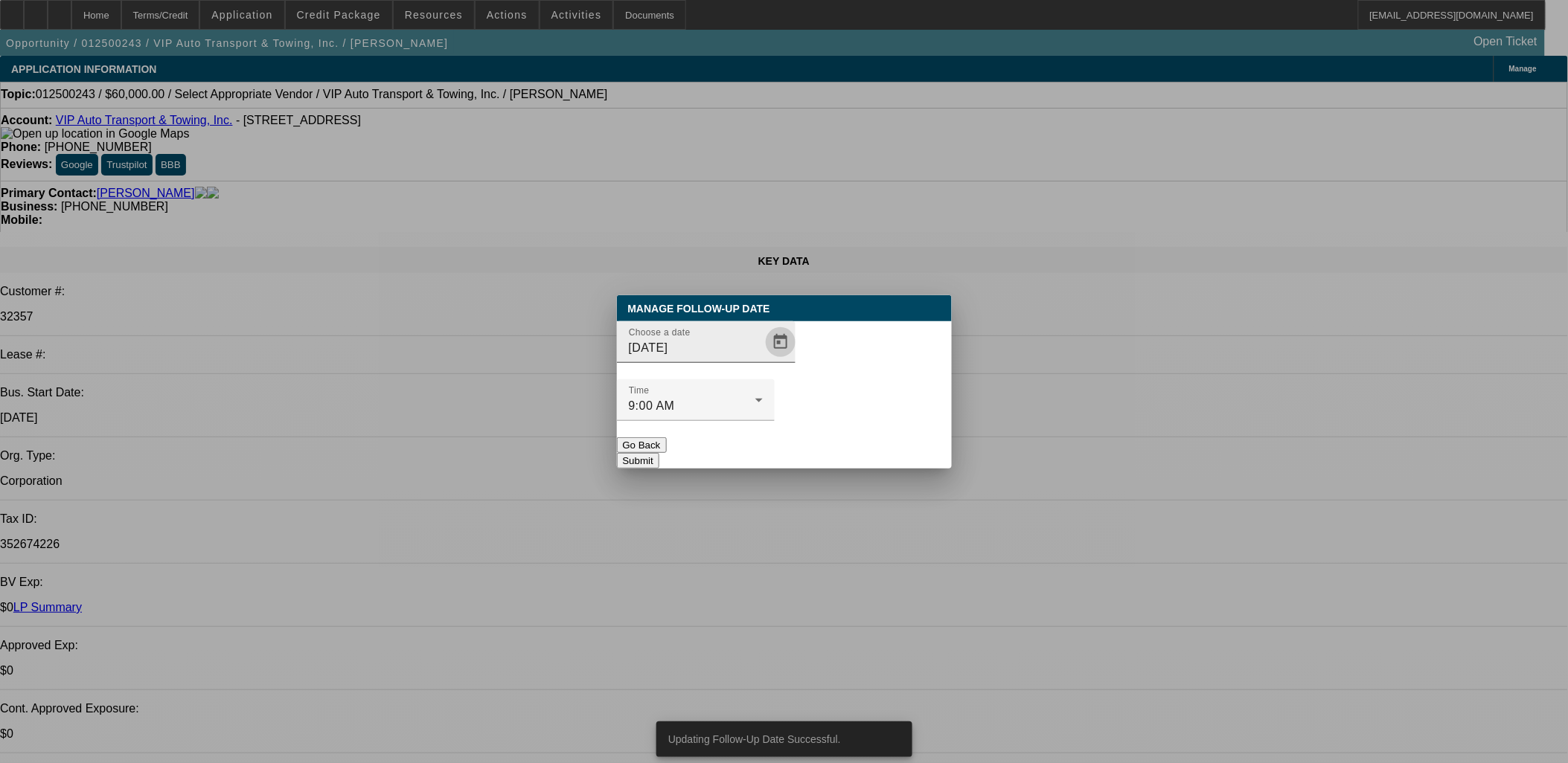
click at [763, 360] on span "Open calendar" at bounding box center [780, 342] width 36 height 36
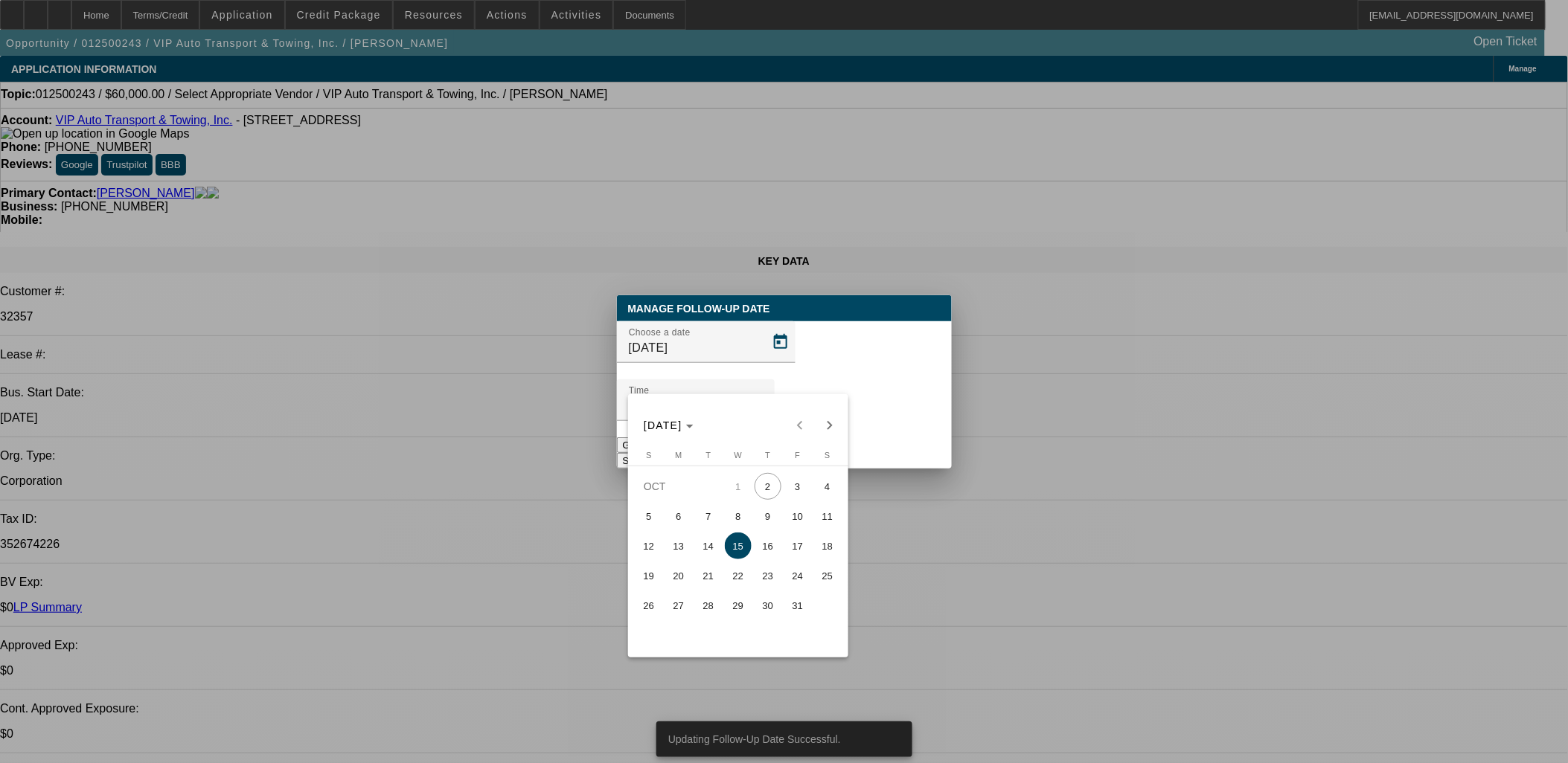
click at [695, 548] on span "14" at bounding box center [708, 546] width 27 height 27
type input "[DATE]"
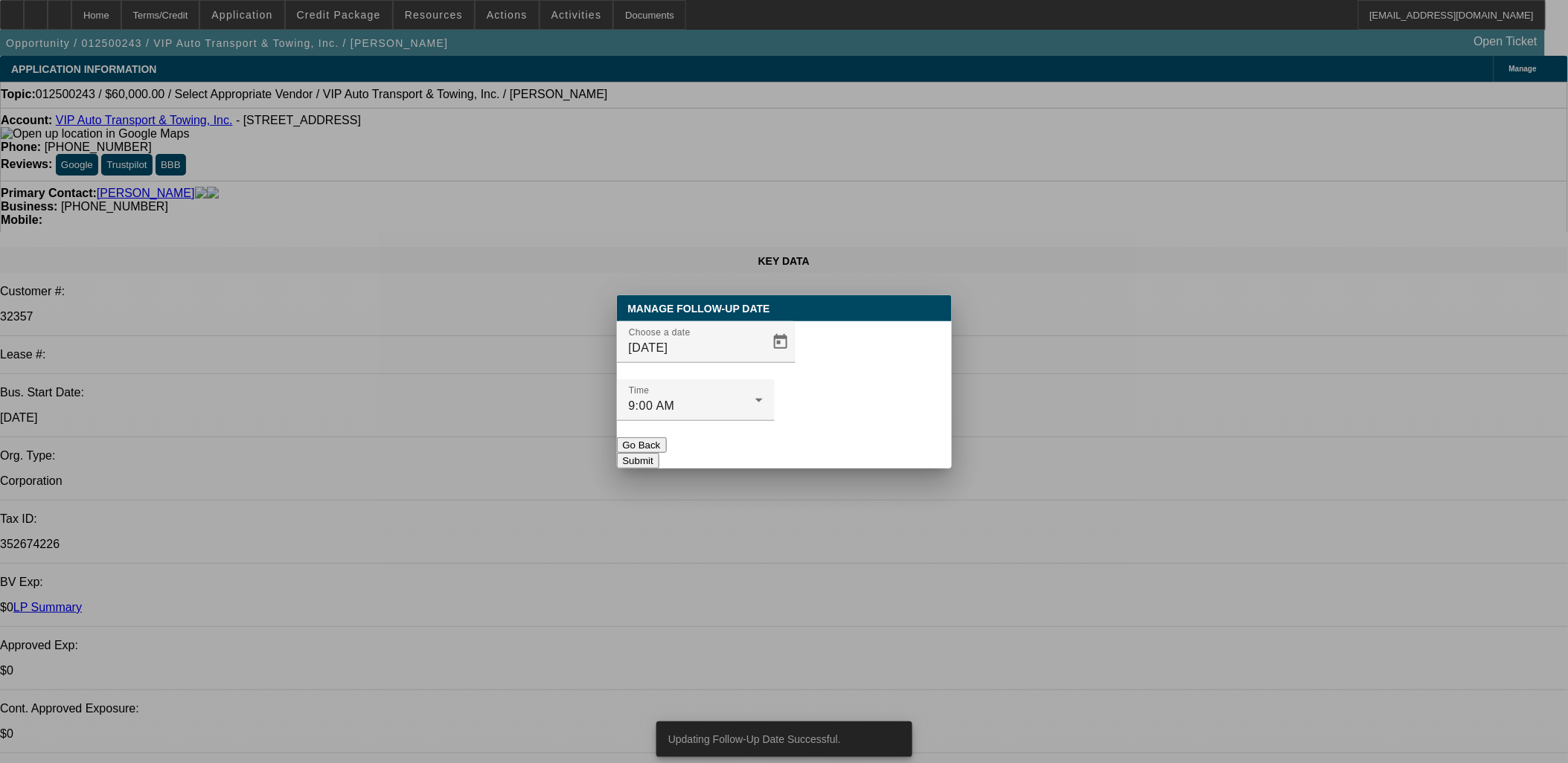
drag, startPoint x: 819, startPoint y: 396, endPoint x: 822, endPoint y: 409, distance: 13.3
click at [774, 421] on div at bounding box center [695, 428] width 158 height 16
click at [822, 410] on div "Manage Follow-Up Date Choose a date [DATE] Time 9:00 AM Go Back Submit" at bounding box center [784, 382] width 335 height 173
drag, startPoint x: 822, startPoint y: 410, endPoint x: 820, endPoint y: 420, distance: 10.2
click at [659, 453] on button "Submit" at bounding box center [637, 461] width 42 height 16
